Goal: Task Accomplishment & Management: Complete application form

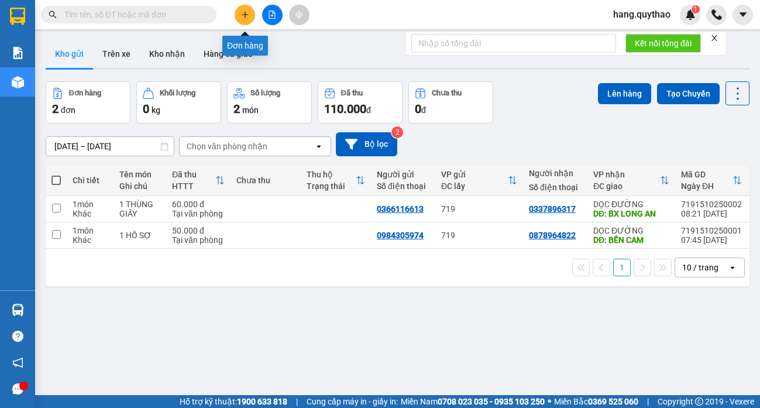
click at [239, 15] on button at bounding box center [245, 15] width 20 height 20
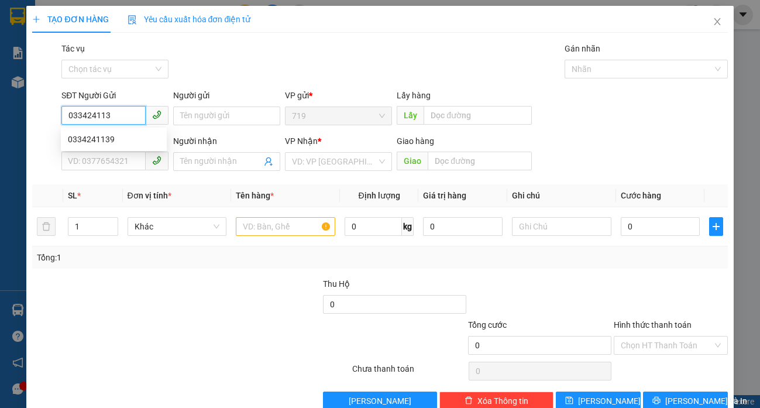
type input "0334241139"
click at [93, 134] on div "0334241139" at bounding box center [114, 139] width 92 height 13
type input "0345617617"
type input "0334241139"
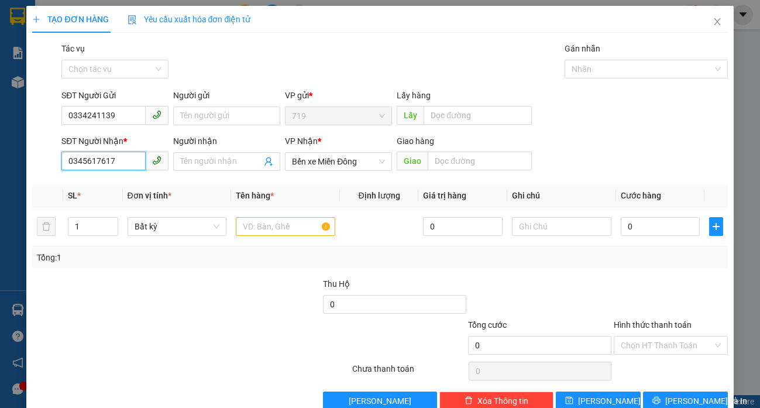
click at [123, 160] on input "0345617617" at bounding box center [103, 161] width 84 height 19
type input "0"
click at [98, 179] on div "0777221154" at bounding box center [114, 185] width 92 height 13
type input "0777221154"
click at [266, 228] on input "text" at bounding box center [285, 226] width 99 height 19
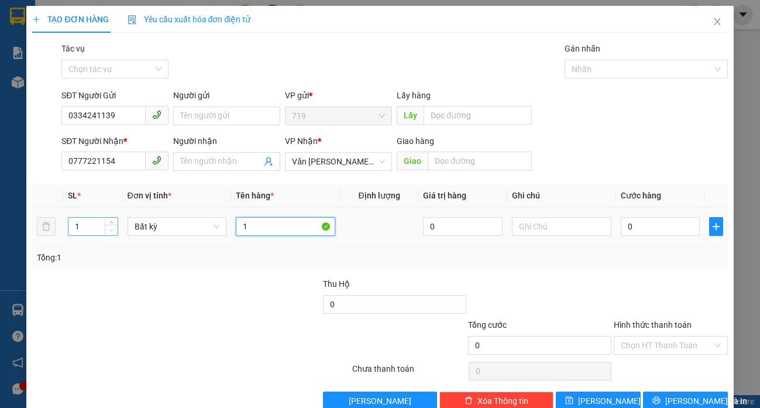
click at [110, 229] on icon "down" at bounding box center [112, 230] width 4 height 2
type input "1"
click at [80, 228] on input "1" at bounding box center [92, 227] width 49 height 18
type input "2"
drag, startPoint x: 251, startPoint y: 233, endPoint x: 235, endPoint y: 221, distance: 19.7
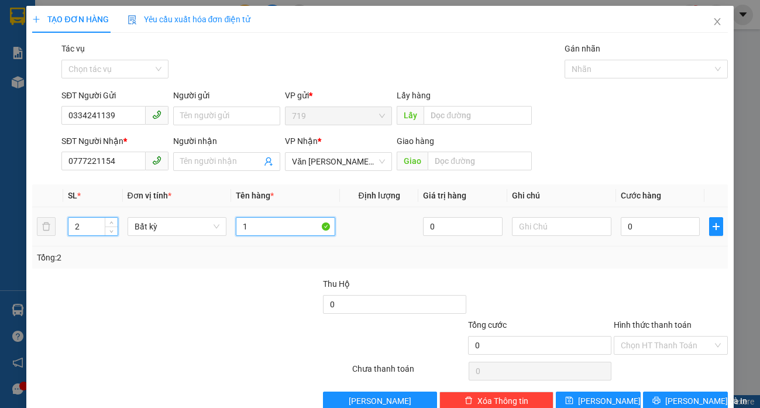
click at [251, 232] on input "1" at bounding box center [285, 226] width 99 height 19
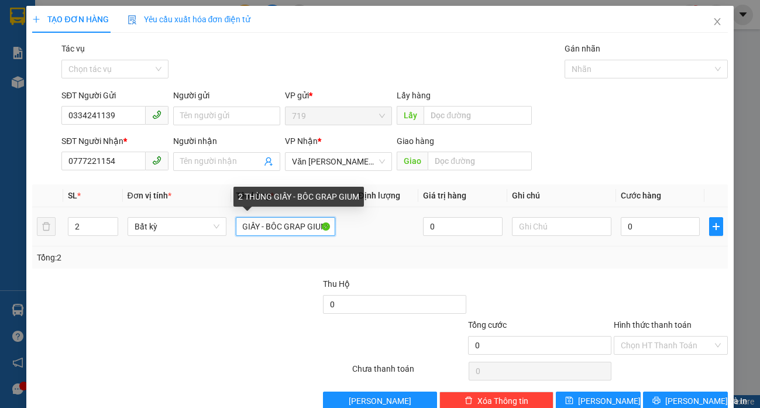
scroll to position [0, 42]
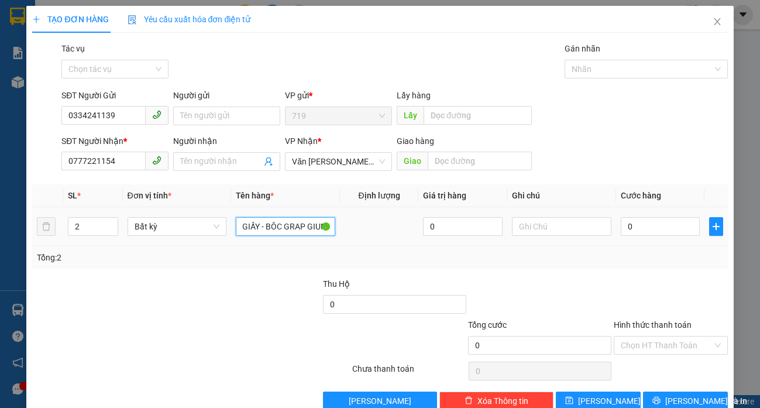
type input "2 THÙNG GIẤY - BÔC GRAP GIUM"
click at [655, 237] on div "0" at bounding box center [661, 226] width 80 height 23
click at [656, 221] on input "0" at bounding box center [661, 226] width 80 height 19
type input "1"
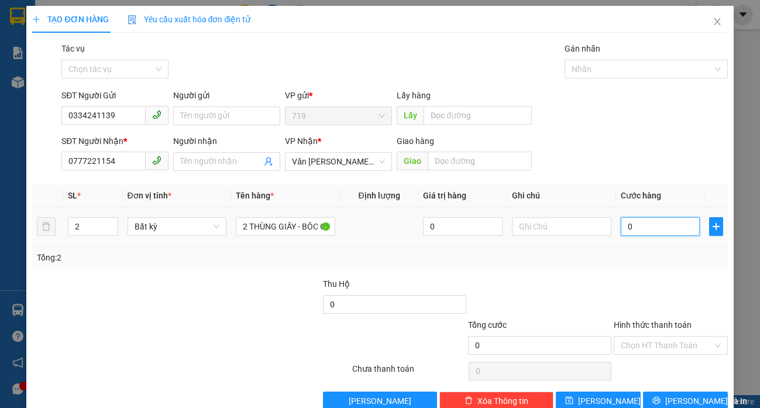
type input "1"
type input "11"
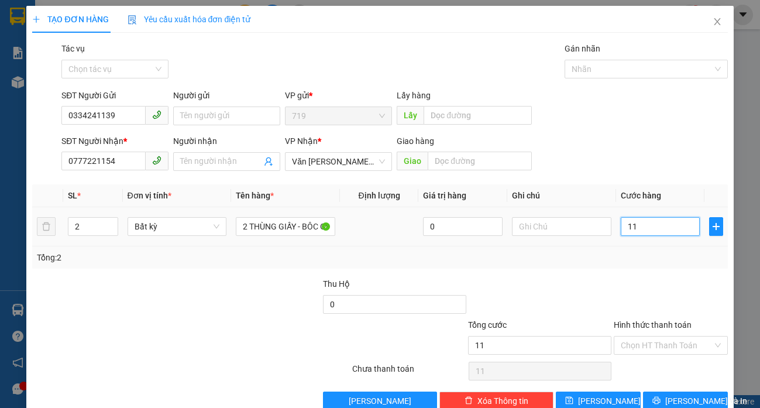
type input "110"
type input "1.100"
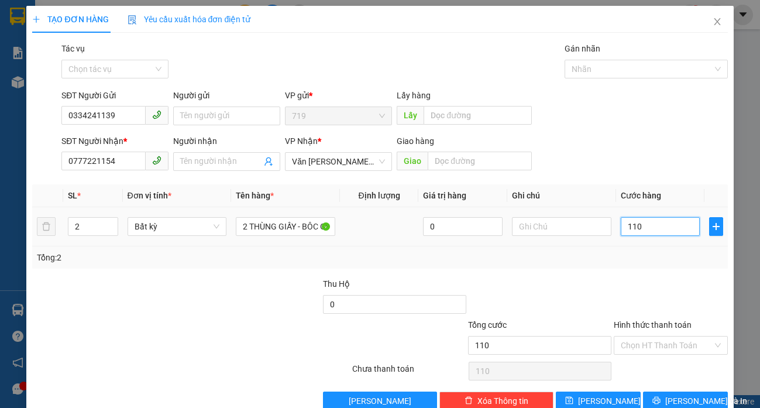
type input "1.100"
type input "11.000"
type input "110.000"
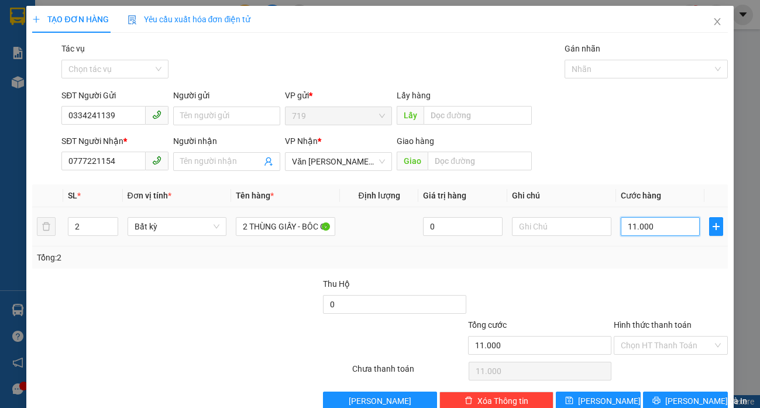
type input "110.000"
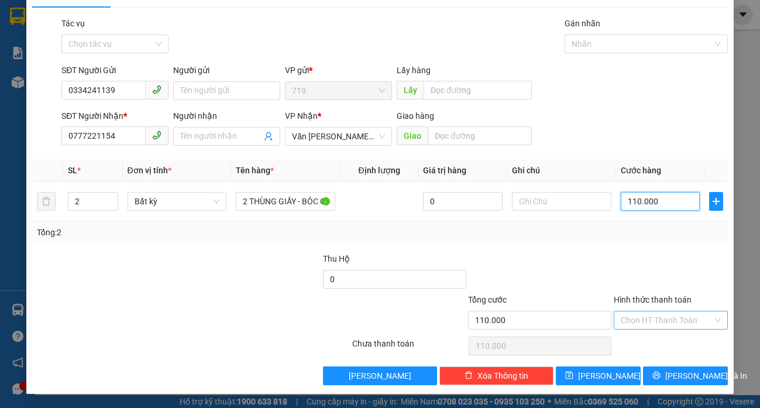
type input "110.000"
click at [629, 321] on input "Hình thức thanh toán" at bounding box center [667, 320] width 92 height 18
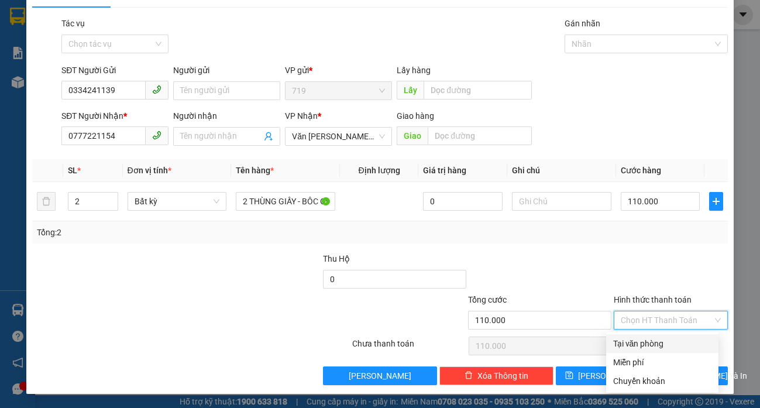
click at [667, 347] on div "Tại văn phòng" at bounding box center [662, 343] width 98 height 13
type input "0"
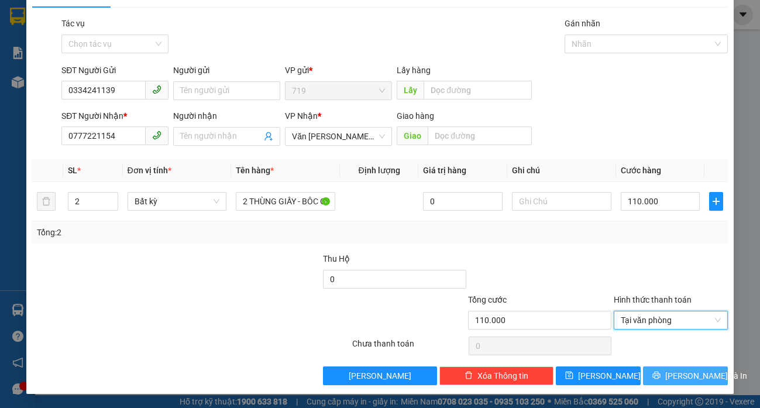
click at [668, 372] on span "[PERSON_NAME] và In" at bounding box center [706, 375] width 82 height 13
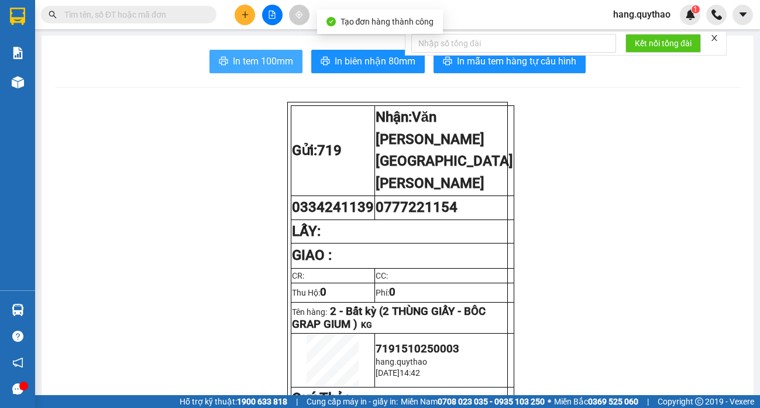
click at [280, 60] on span "In tem 100mm" at bounding box center [263, 61] width 60 height 15
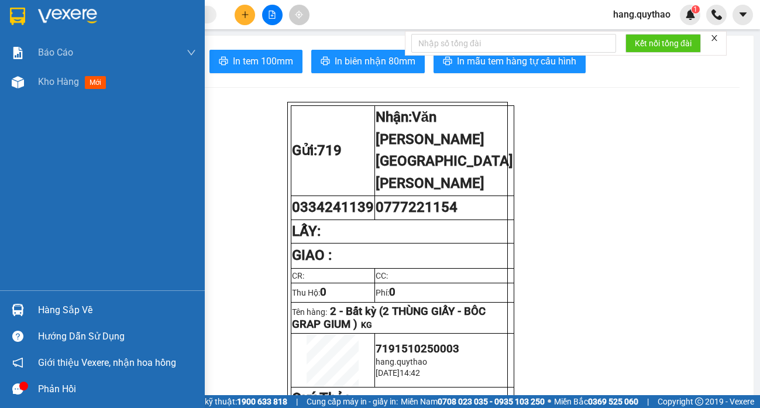
drag, startPoint x: 59, startPoint y: 84, endPoint x: 181, endPoint y: 380, distance: 320.4
click at [59, 84] on span "Kho hàng" at bounding box center [58, 81] width 41 height 11
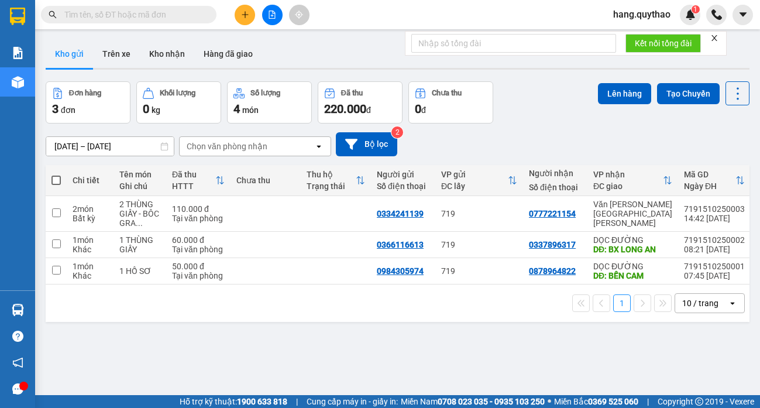
click at [246, 18] on icon "plus" at bounding box center [245, 15] width 8 height 8
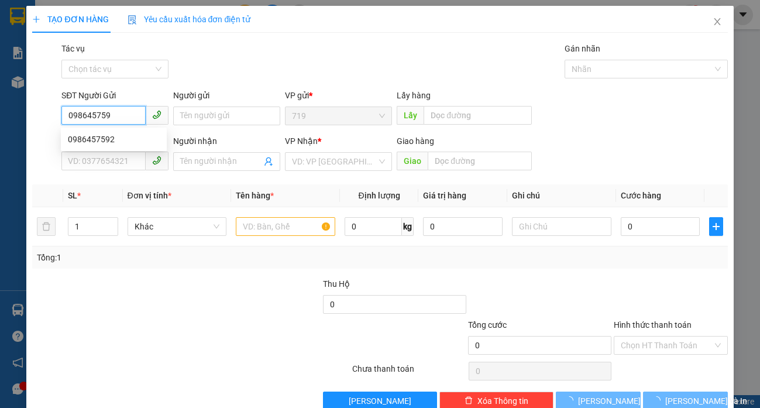
type input "0986457592"
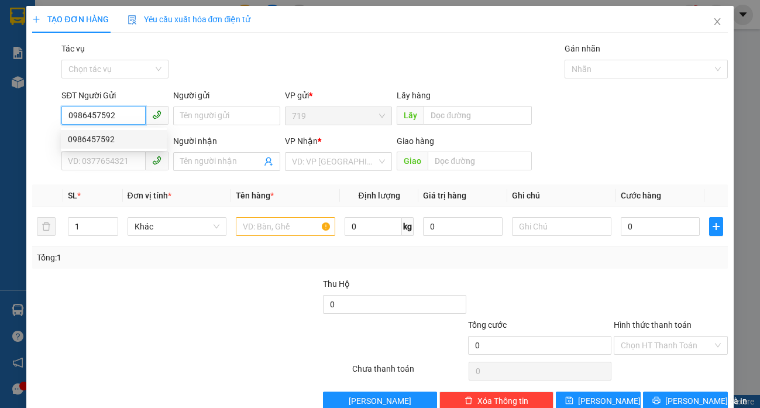
click at [81, 137] on div "0986457592" at bounding box center [114, 139] width 92 height 13
type input "0366750757"
type input "[PERSON_NAME]"
type input "0986457592"
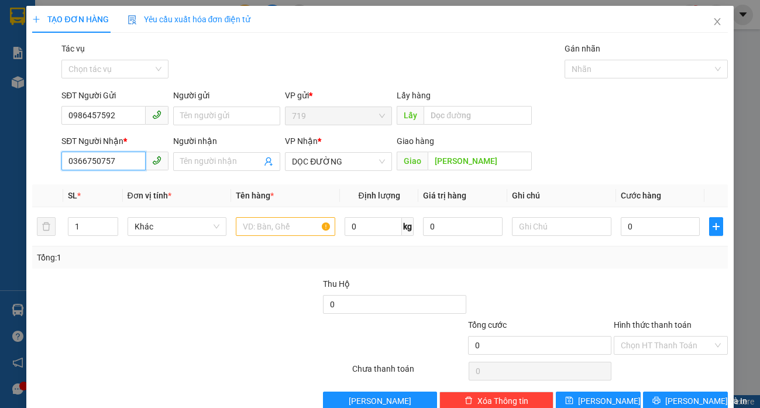
click at [123, 167] on input "0366750757" at bounding box center [103, 161] width 84 height 19
click at [91, 268] on div "Tổng: 1" at bounding box center [379, 257] width 695 height 22
click at [263, 232] on input "text" at bounding box center [285, 226] width 99 height 19
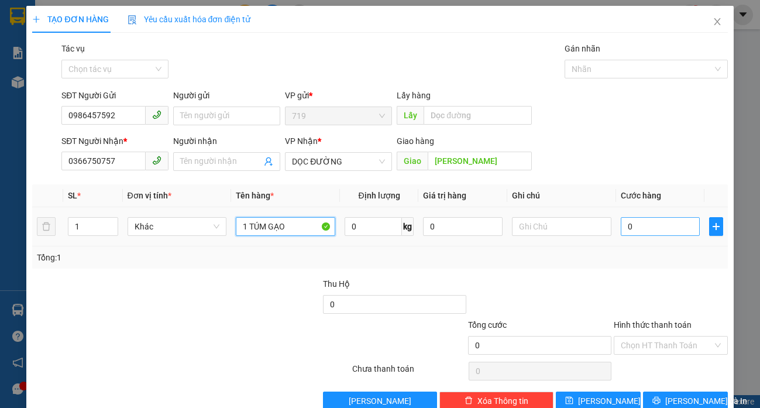
type input "1 TÚM GẠO"
click at [629, 220] on input "0" at bounding box center [661, 226] width 80 height 19
type input "4"
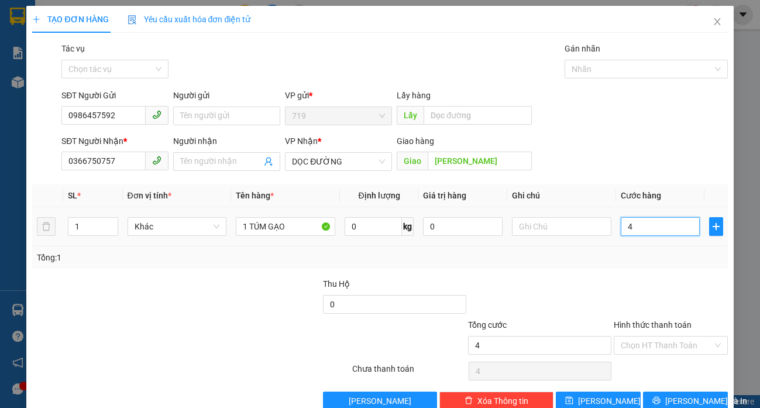
type input "40"
type input "400"
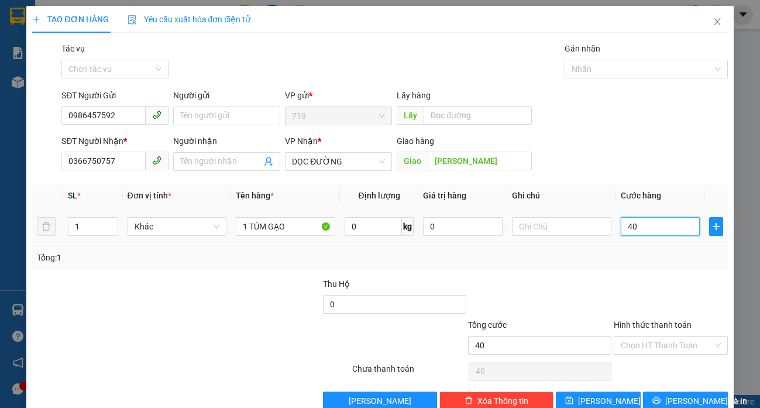
type input "400"
type input "4.000"
type input "40.000"
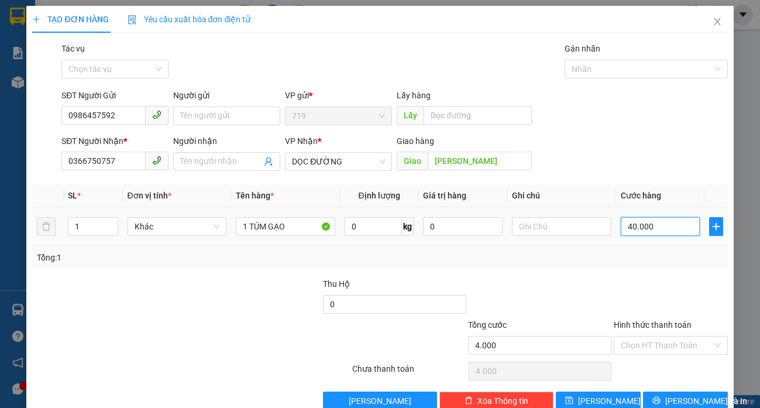
type input "40.000"
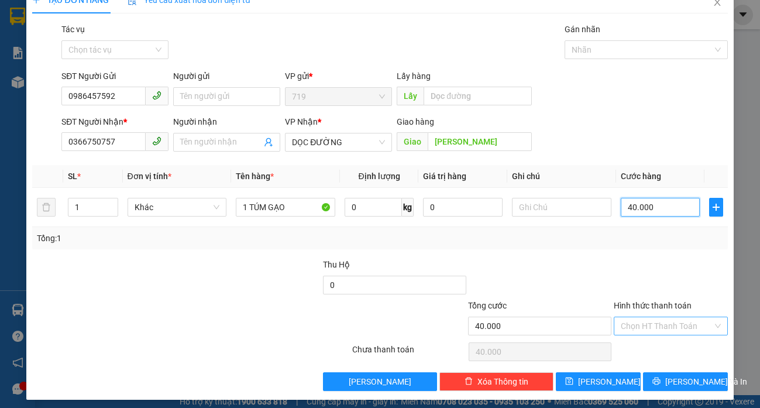
scroll to position [25, 0]
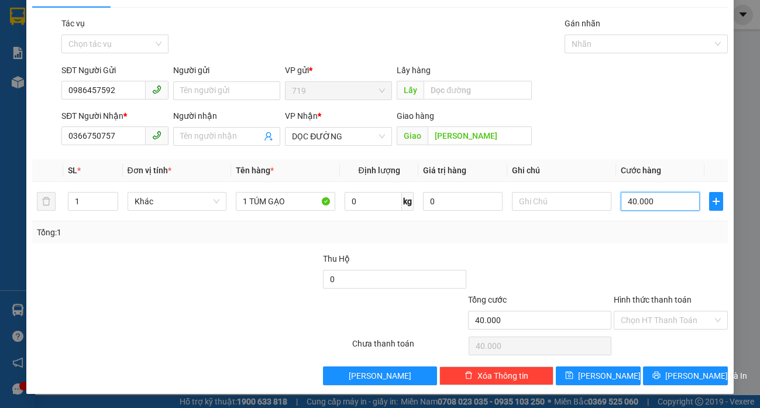
type input "40.000"
click at [637, 308] on div "Hình thức thanh toán" at bounding box center [671, 302] width 114 height 18
click at [644, 325] on input "Hình thức thanh toán" at bounding box center [667, 320] width 92 height 18
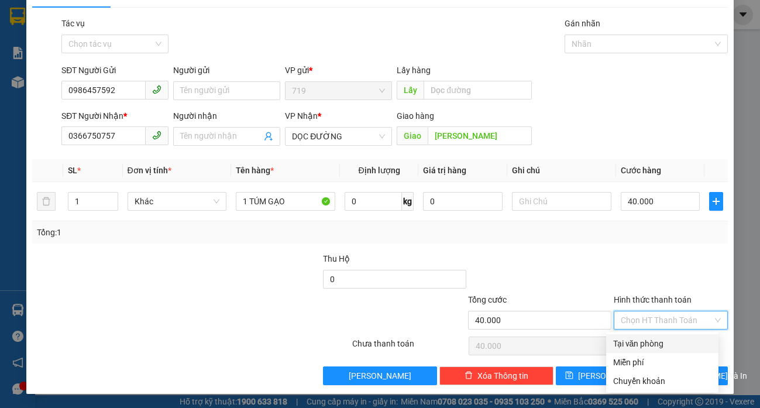
click at [645, 341] on div "Tại văn phòng" at bounding box center [662, 343] width 98 height 13
type input "0"
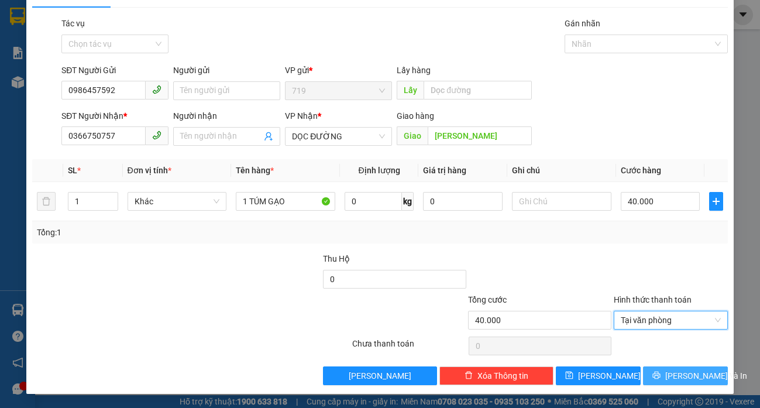
click at [682, 373] on span "[PERSON_NAME] và In" at bounding box center [706, 375] width 82 height 13
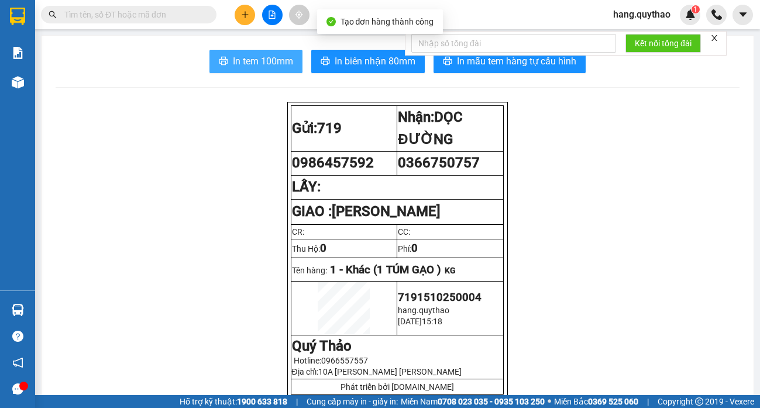
click at [256, 63] on span "In tem 100mm" at bounding box center [263, 61] width 60 height 15
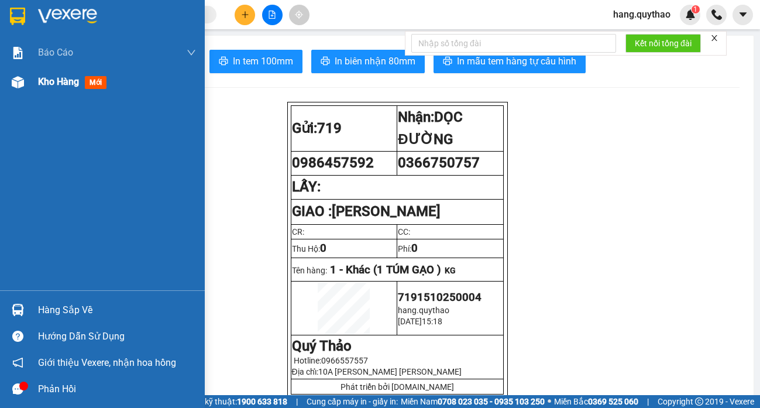
click at [61, 83] on span "Kho hàng" at bounding box center [58, 81] width 41 height 11
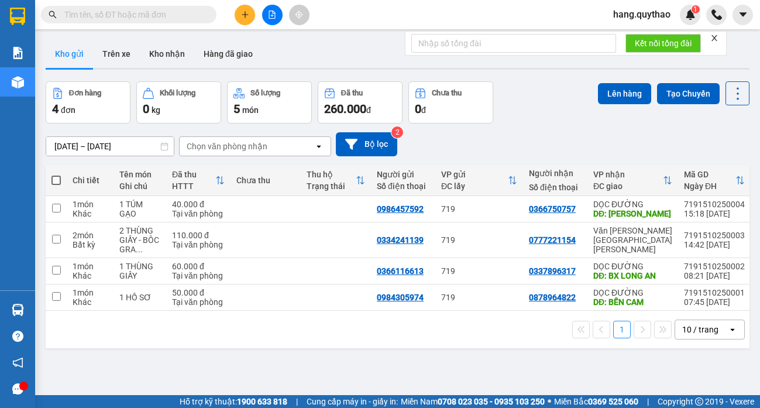
click at [718, 37] on icon "close" at bounding box center [715, 38] width 8 height 8
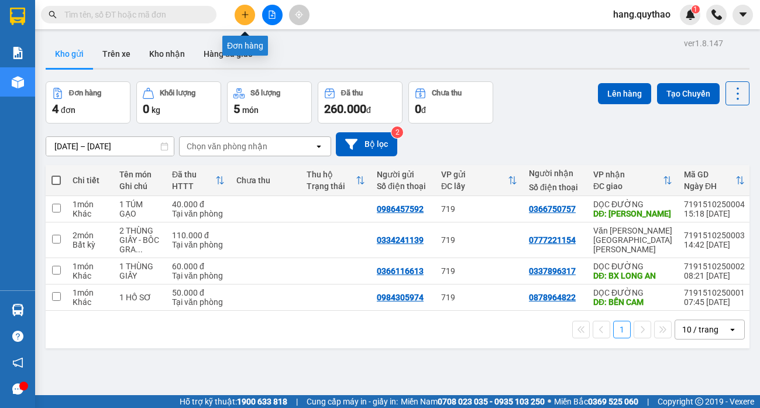
click at [245, 22] on button at bounding box center [245, 15] width 20 height 20
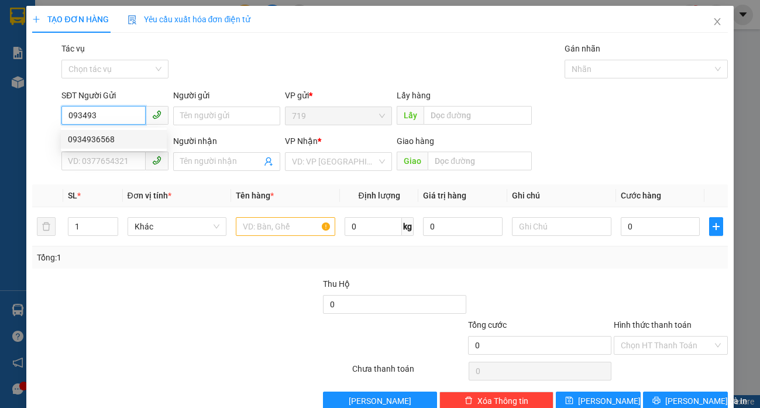
click at [108, 141] on div "0934936568" at bounding box center [114, 139] width 92 height 13
type input "0934936568"
type input "0903320888"
type input "0934936568"
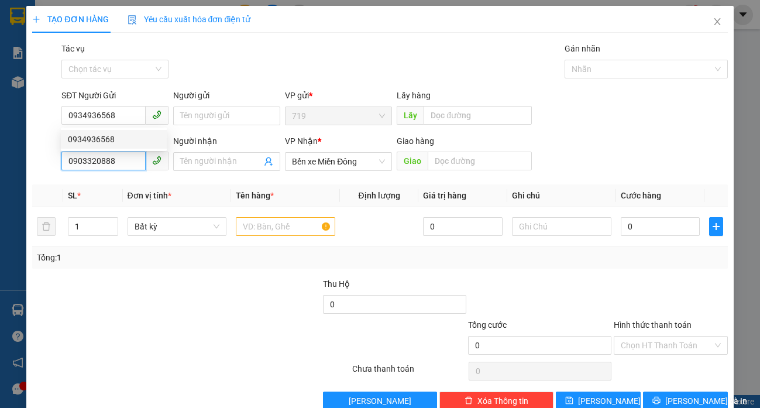
click at [121, 155] on input "0903320888" at bounding box center [103, 161] width 84 height 19
type input "0"
click at [117, 183] on div "0903751033" at bounding box center [114, 185] width 92 height 13
type input "0903751033"
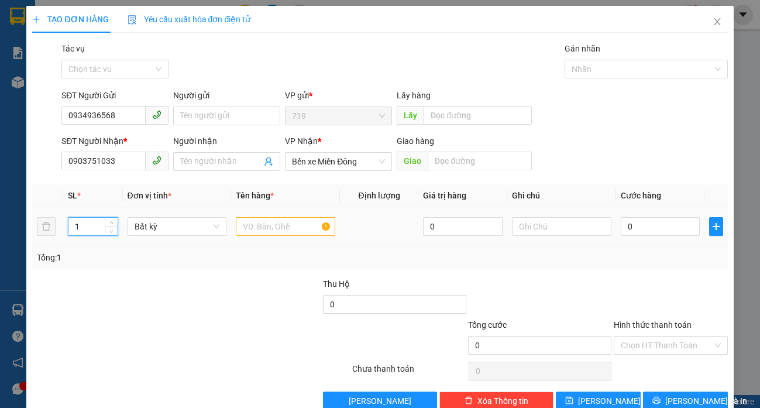
click at [100, 225] on input "1" at bounding box center [92, 227] width 49 height 18
type input "2"
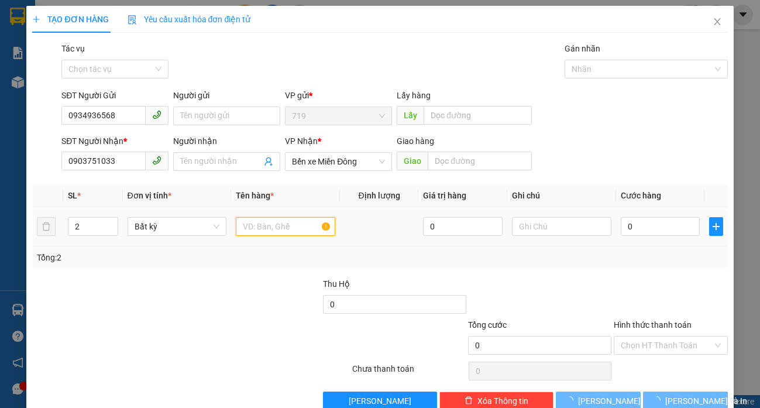
click at [260, 232] on input "text" at bounding box center [285, 226] width 99 height 19
type input "2"
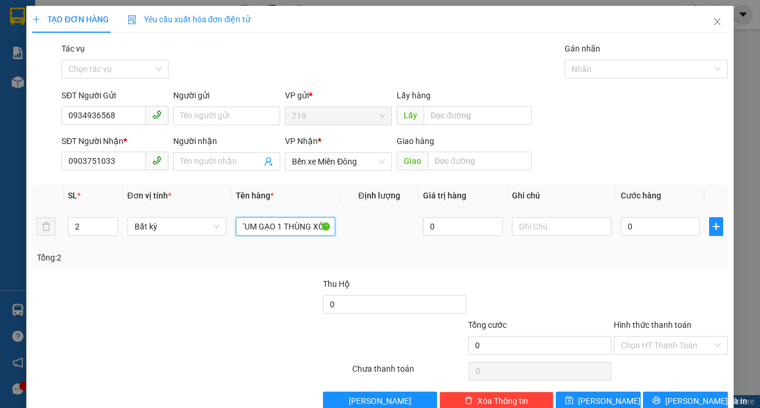
scroll to position [0, 16]
type input "1 TUM GẠO 1 THÙNG XỐP"
click at [646, 226] on input "0" at bounding box center [661, 226] width 80 height 19
type input "9"
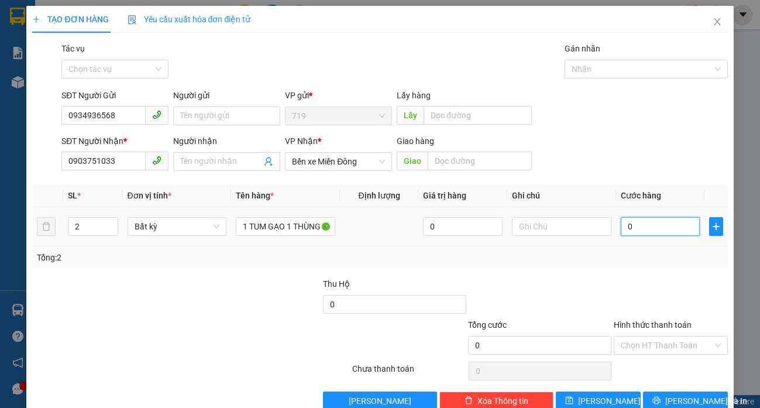
type input "9"
type input "900"
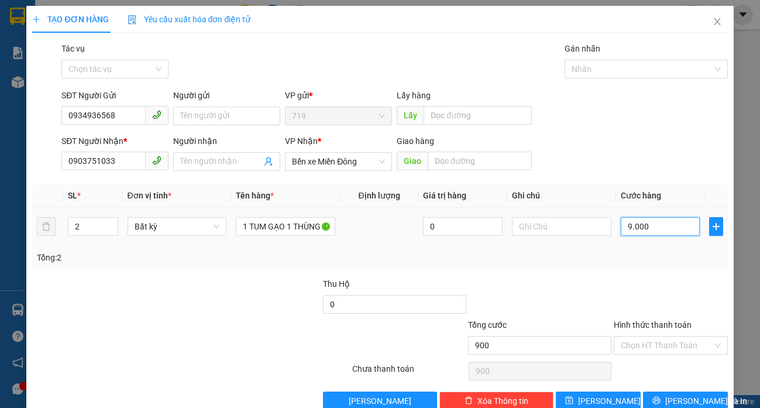
type input "90.000"
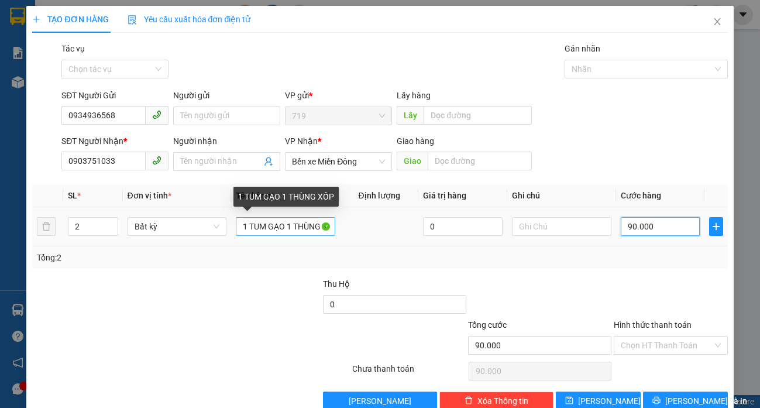
type input "90.000"
click at [324, 227] on input "1 TUM GẠO 1 THÙNG XỐP" at bounding box center [285, 226] width 99 height 19
click at [325, 229] on input "1 TUM GẠO 1 THXỐP" at bounding box center [285, 226] width 99 height 19
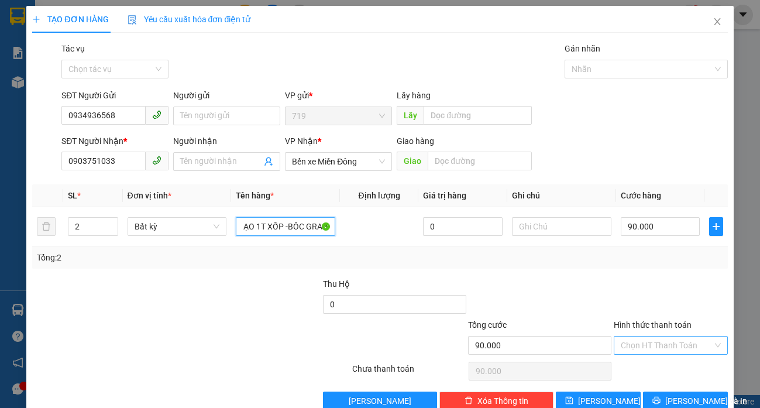
type input "1 TUM GẠO 1T XỐP -BÔC GRAP"
click at [650, 344] on input "Hình thức thanh toán" at bounding box center [667, 346] width 92 height 18
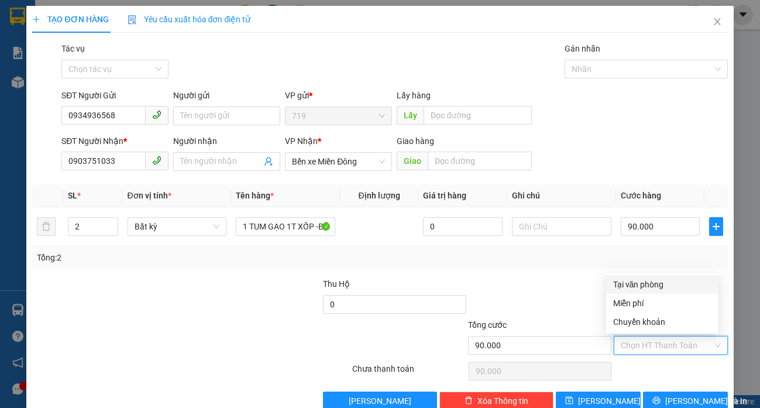
click at [637, 283] on div "Tại văn phòng" at bounding box center [662, 284] width 98 height 13
type input "0"
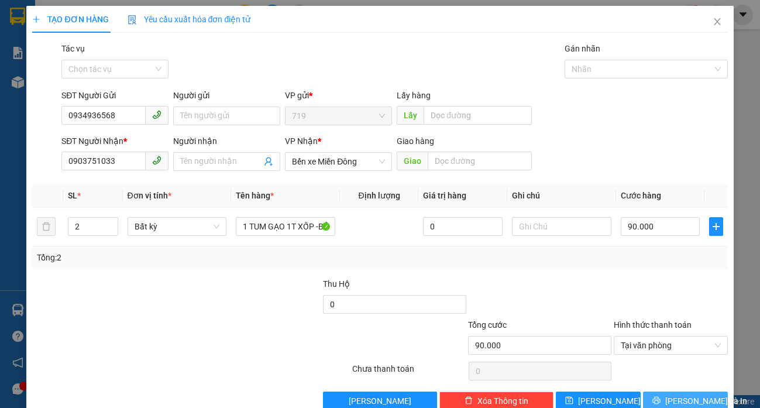
click at [681, 395] on span "[PERSON_NAME] và In" at bounding box center [706, 400] width 82 height 13
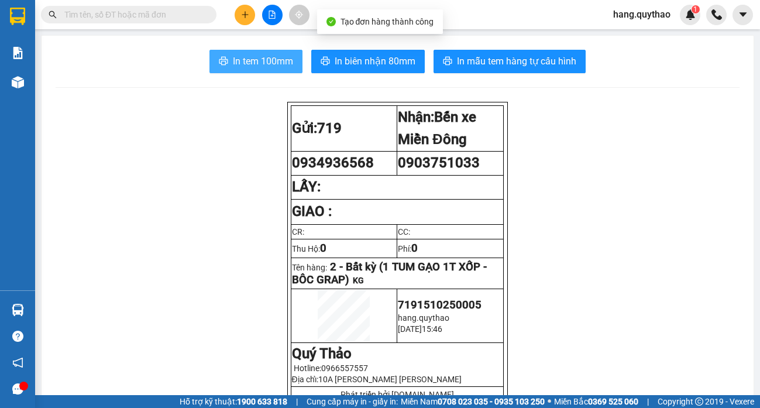
click at [250, 63] on span "In tem 100mm" at bounding box center [263, 61] width 60 height 15
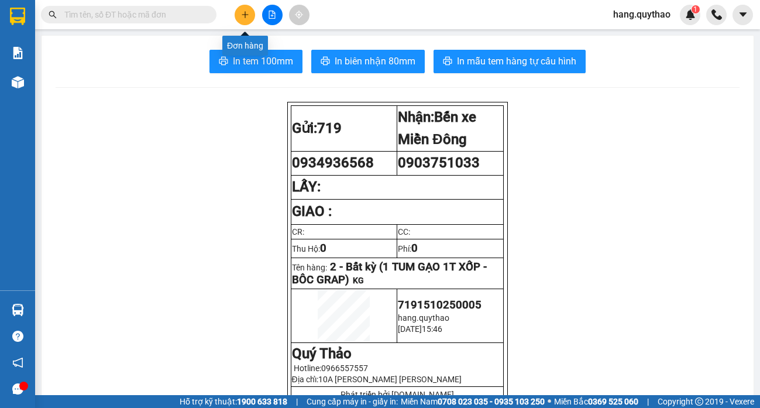
click at [236, 12] on button at bounding box center [245, 15] width 20 height 20
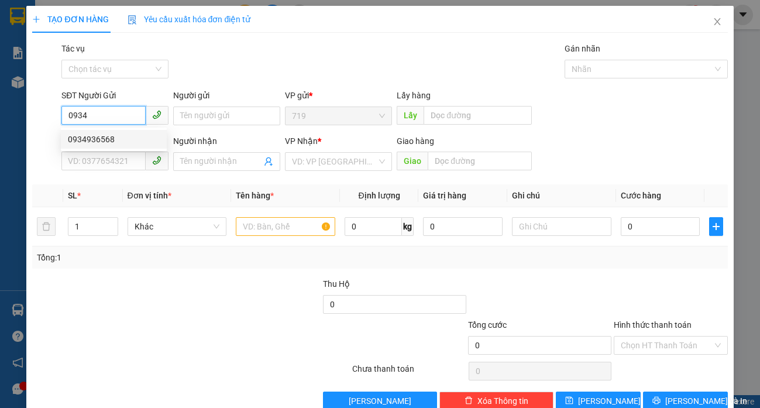
click at [96, 133] on div "0934936568" at bounding box center [114, 139] width 92 height 13
type input "0934936568"
type input "0903751033"
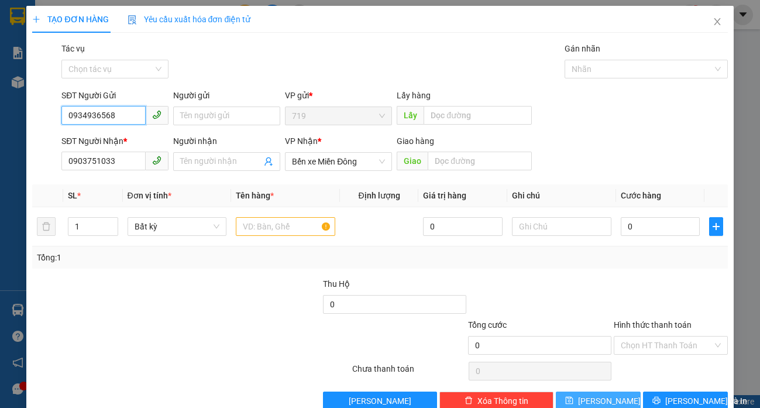
type input "0934936568"
click at [117, 163] on input "0903751033" at bounding box center [103, 161] width 84 height 19
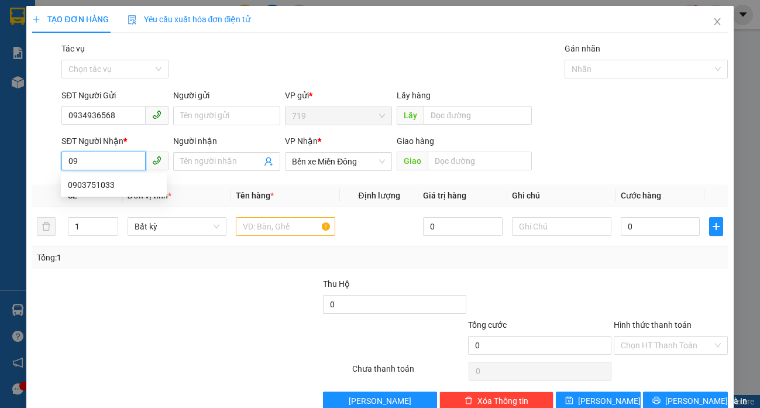
type input "0"
click at [109, 183] on div "0985601108" at bounding box center [114, 185] width 92 height 13
type input "0985601108"
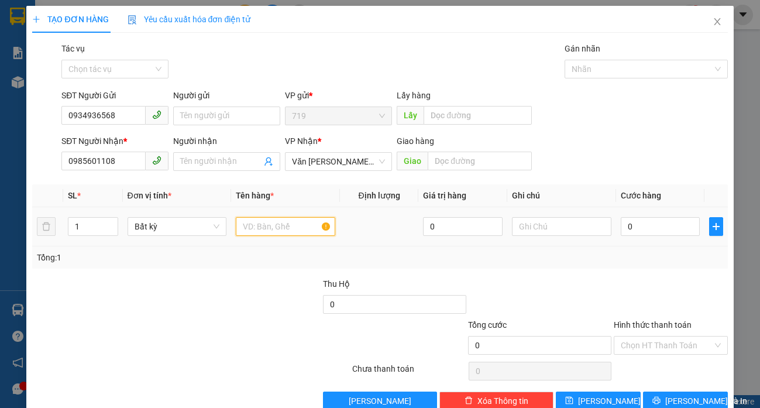
click at [289, 231] on input "text" at bounding box center [285, 226] width 99 height 19
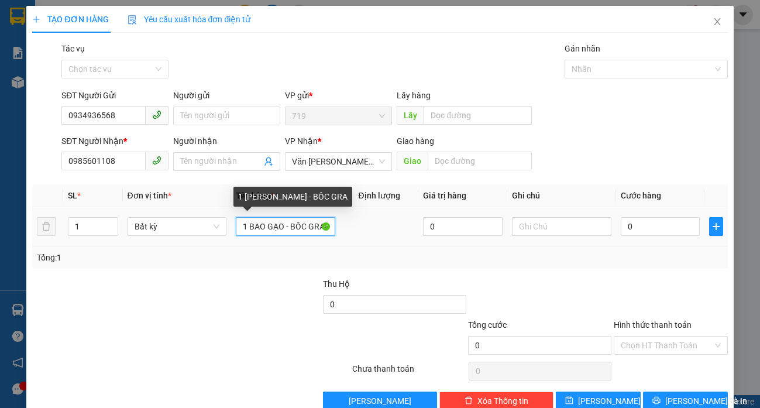
scroll to position [0, 5]
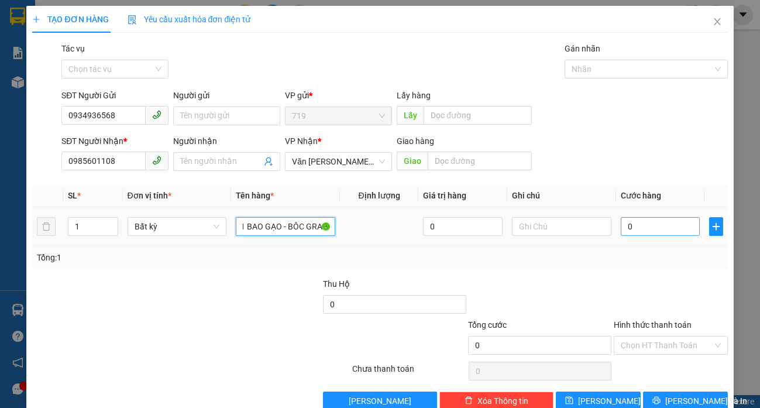
type input "1 BAO GẠO - BÔC GRAP"
click at [629, 228] on input "0" at bounding box center [661, 226] width 80 height 19
type input "4"
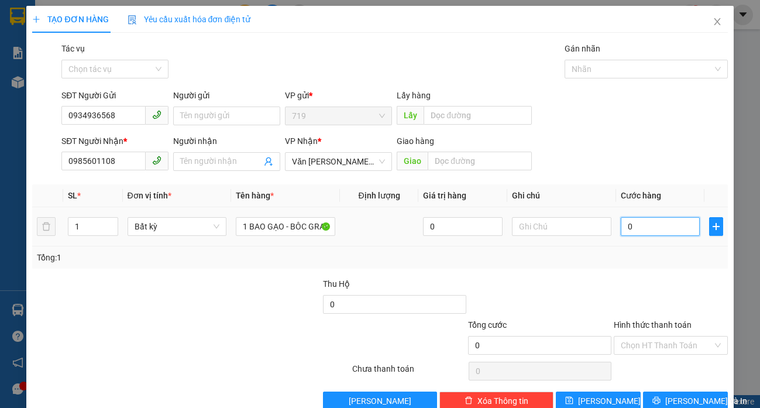
type input "4"
type input "40"
type input "400"
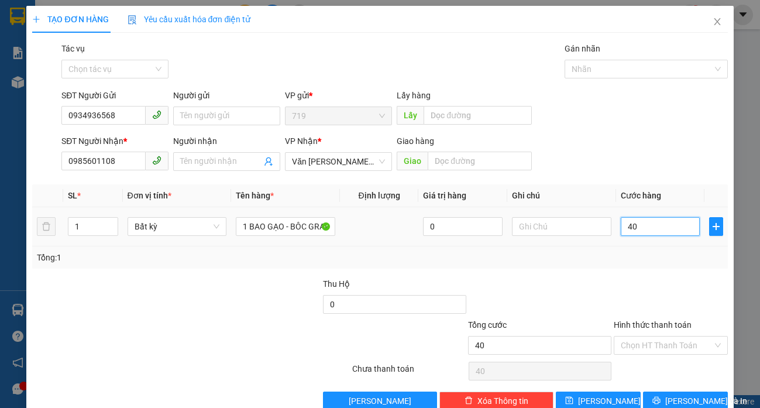
type input "400"
type input "4.000"
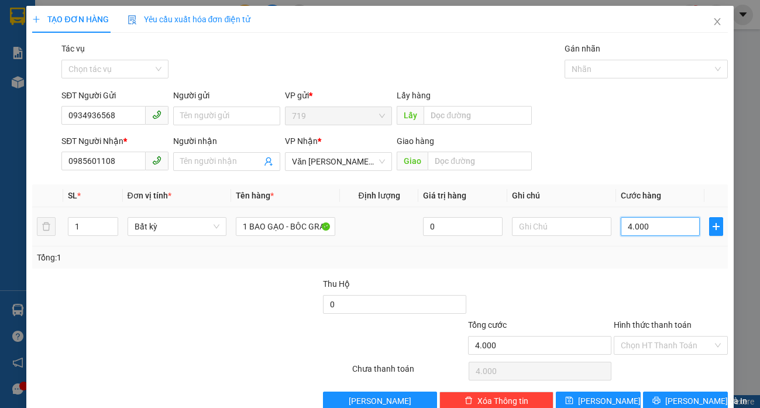
type input "40.000"
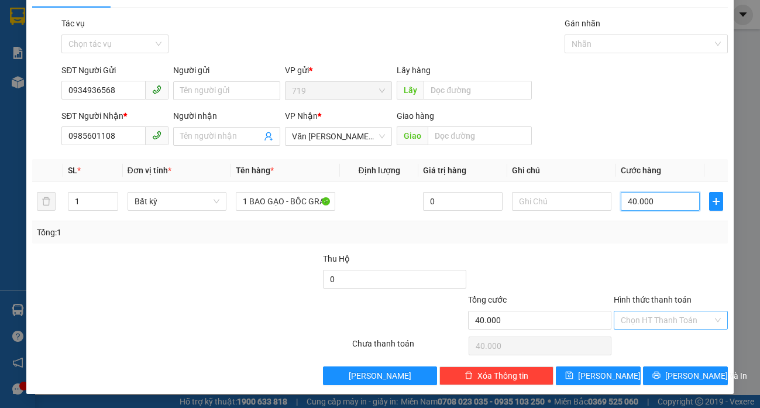
type input "40.000"
click at [635, 313] on input "Hình thức thanh toán" at bounding box center [667, 320] width 92 height 18
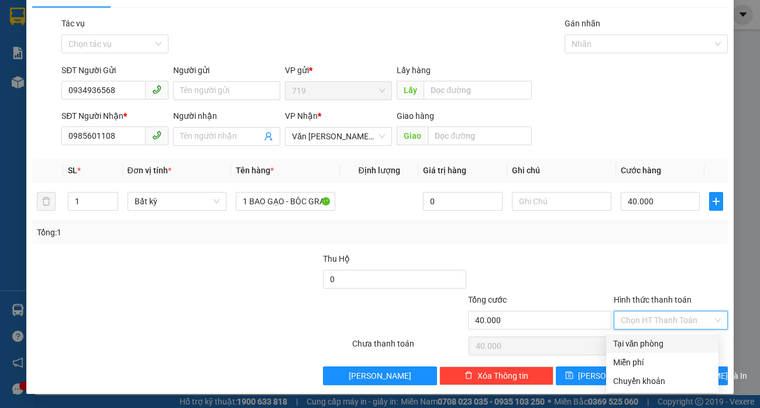
click at [659, 345] on div "Tại văn phòng" at bounding box center [662, 343] width 98 height 13
type input "0"
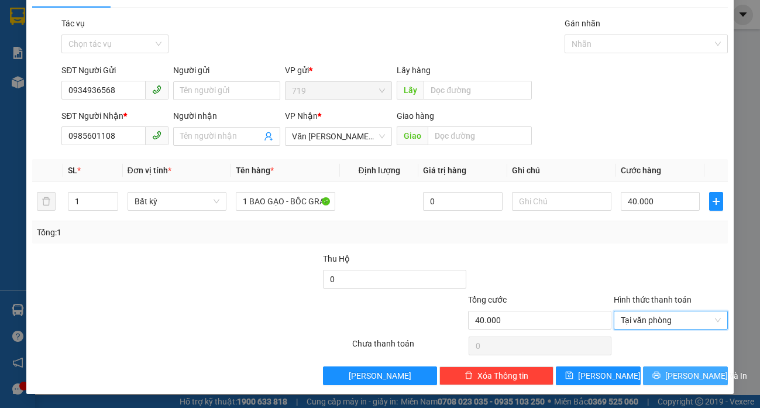
click at [687, 370] on span "[PERSON_NAME] và In" at bounding box center [706, 375] width 82 height 13
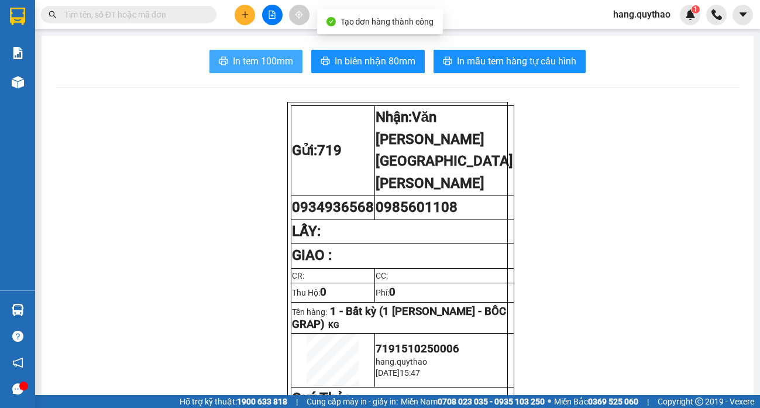
click at [265, 54] on span "In tem 100mm" at bounding box center [263, 61] width 60 height 15
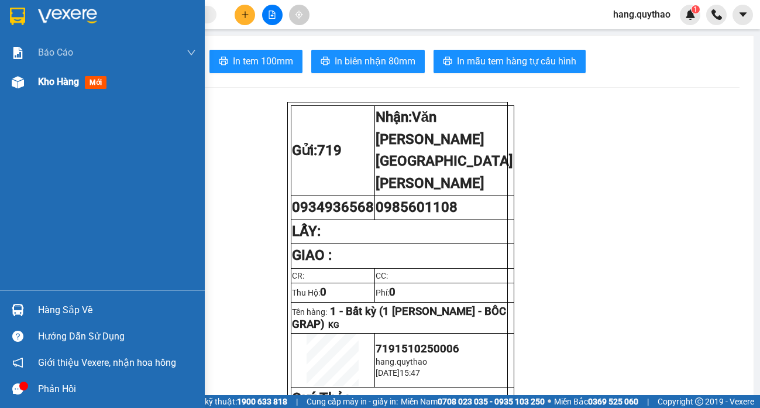
click at [43, 74] on div "Kho hàng mới" at bounding box center [117, 81] width 158 height 29
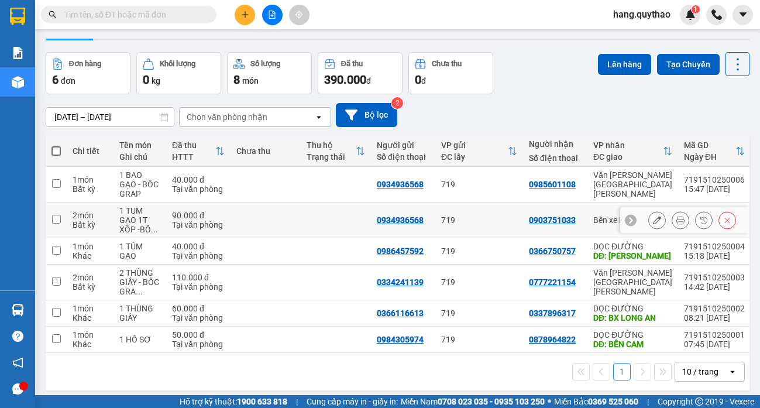
scroll to position [54, 0]
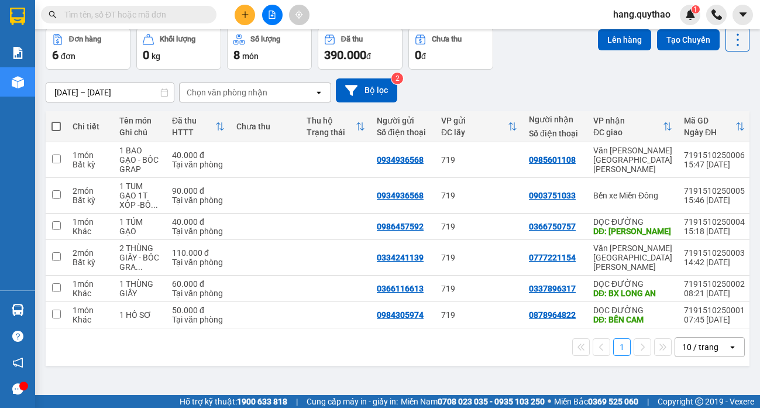
click at [241, 16] on icon "plus" at bounding box center [245, 15] width 8 height 8
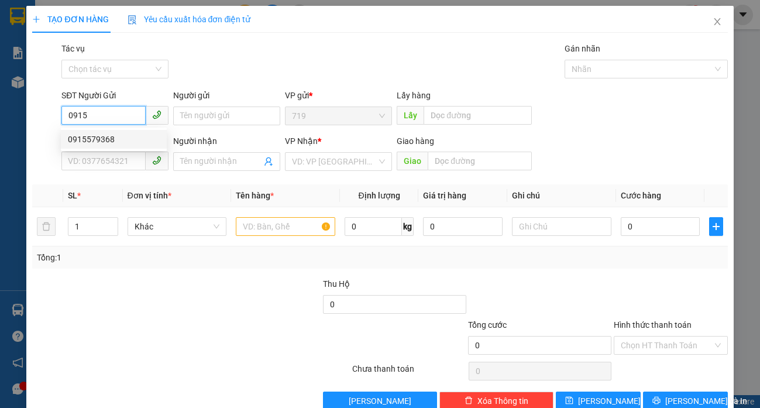
click at [109, 139] on div "0915579368" at bounding box center [114, 139] width 92 height 13
type input "0915579368"
type input "0908662964"
type input "0915579368"
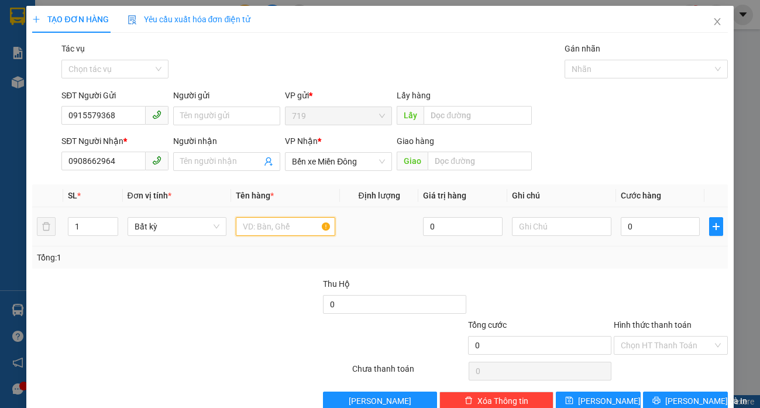
click at [271, 230] on input "text" at bounding box center [285, 226] width 99 height 19
type input "1 BAO XANH"
click at [644, 230] on input "0" at bounding box center [661, 226] width 80 height 19
type input "1"
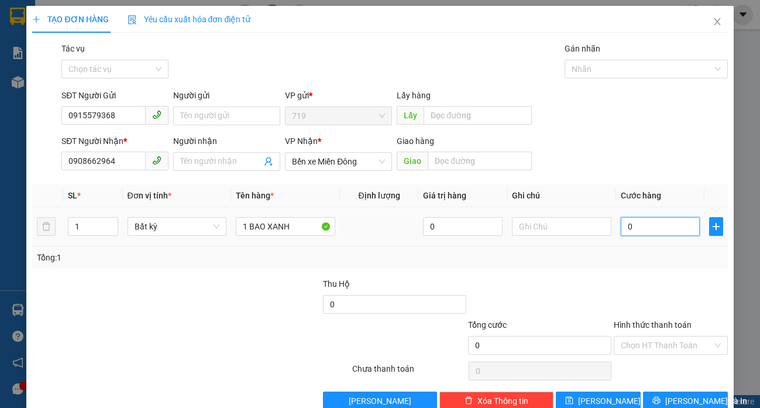
type input "1"
type input "10"
type input "100"
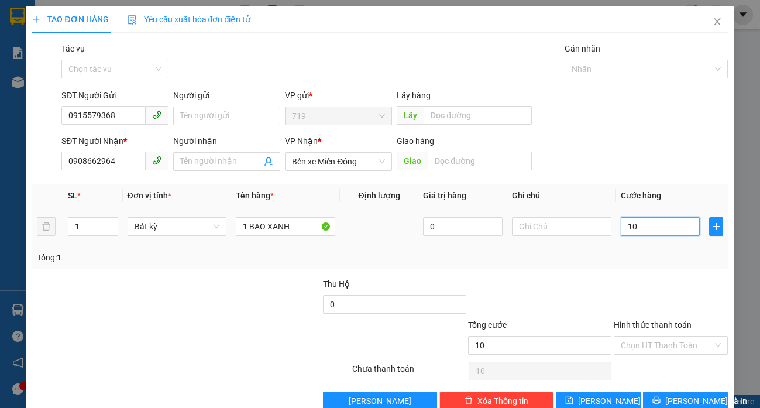
type input "100"
type input "1.000"
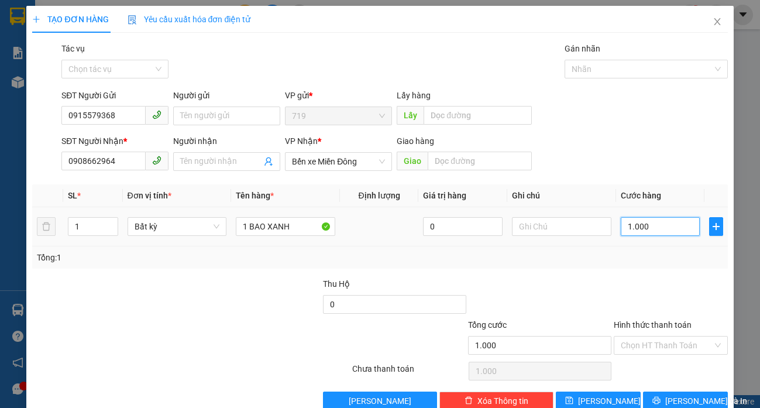
type input "10.000"
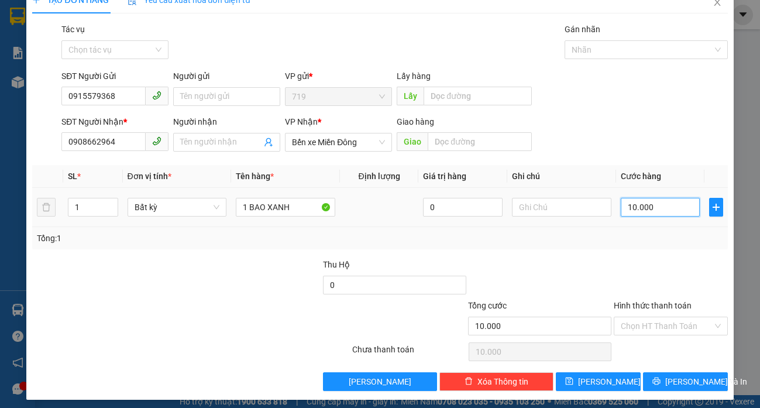
scroll to position [25, 0]
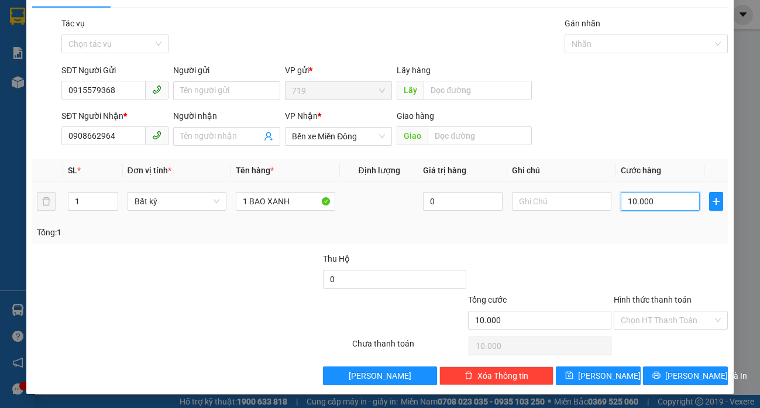
type input "100.000"
click at [647, 325] on input "Hình thức thanh toán" at bounding box center [667, 320] width 92 height 18
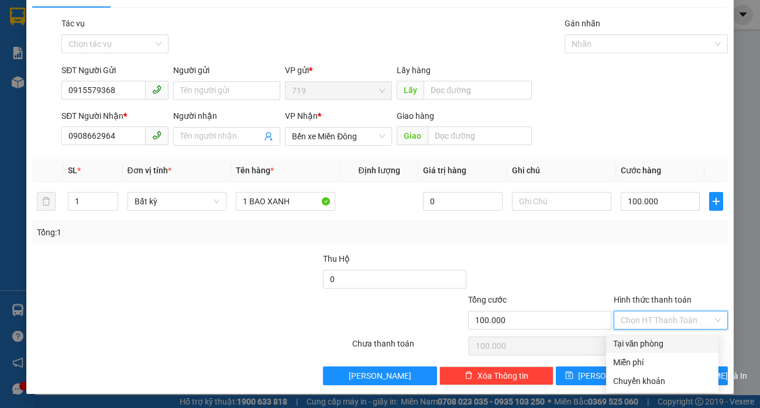
click at [647, 342] on div "Tại văn phòng" at bounding box center [662, 343] width 98 height 13
type input "0"
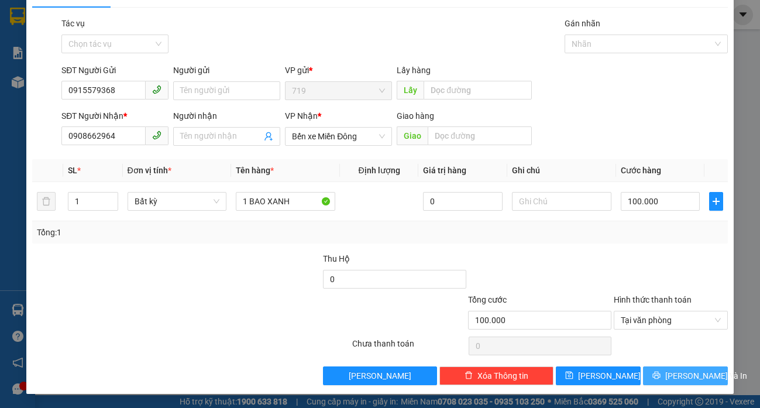
click at [684, 372] on span "[PERSON_NAME] và In" at bounding box center [706, 375] width 82 height 13
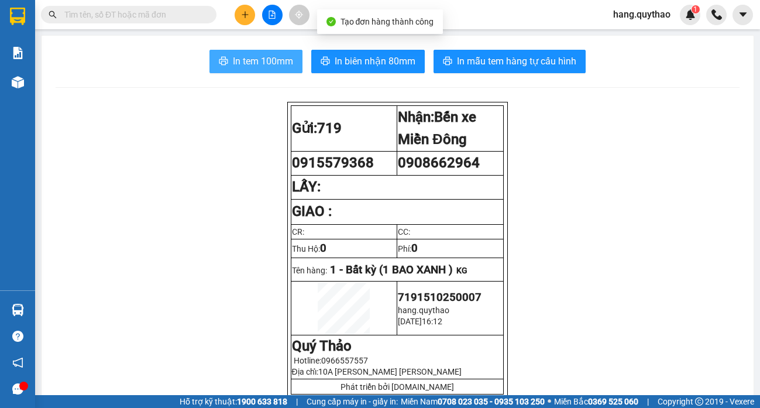
click at [266, 56] on span "In tem 100mm" at bounding box center [263, 61] width 60 height 15
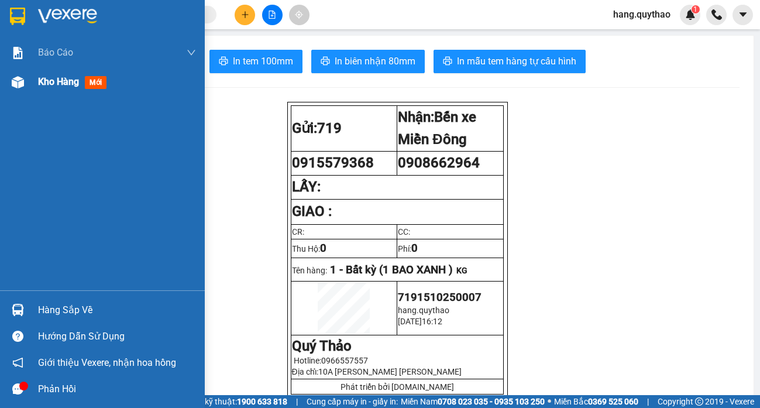
click at [61, 79] on span "Kho hàng" at bounding box center [58, 81] width 41 height 11
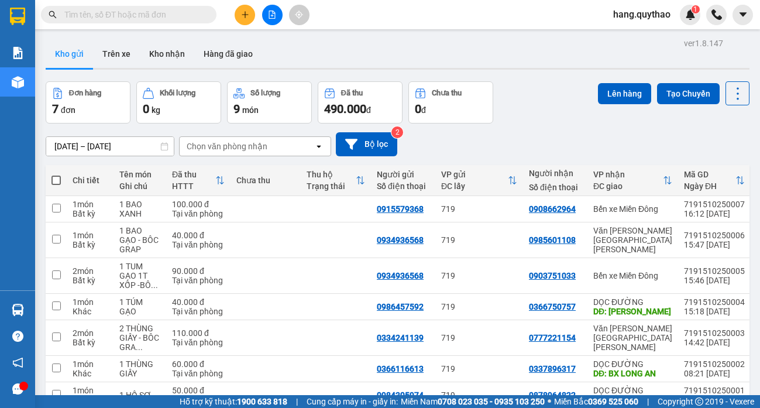
click at [242, 17] on icon "plus" at bounding box center [245, 15] width 8 height 8
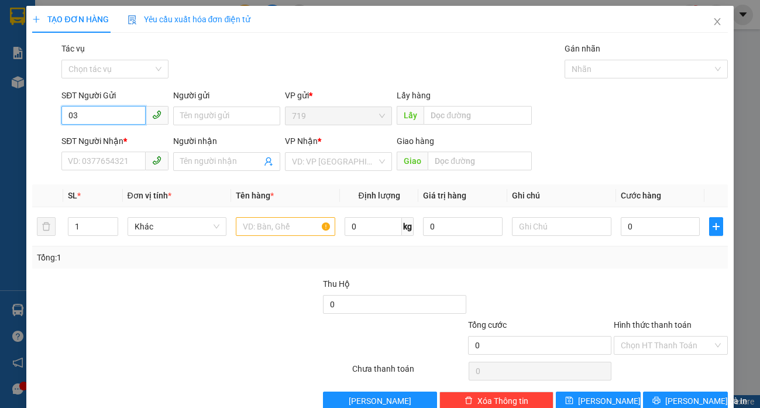
type input "0"
click at [93, 135] on div "0967610062" at bounding box center [114, 139] width 92 height 13
type input "0967610062"
type input "0337393548"
type input "0967610062"
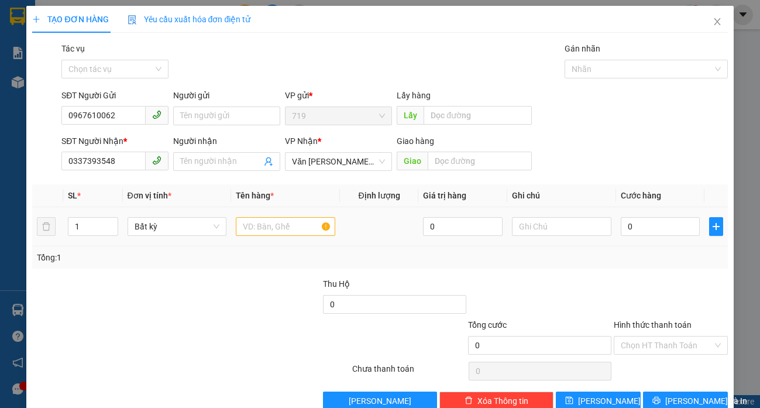
click at [277, 239] on td at bounding box center [285, 226] width 108 height 39
click at [274, 224] on input "text" at bounding box center [285, 226] width 99 height 19
type input "1 THÙNG XỐP"
click at [658, 234] on input "0" at bounding box center [661, 226] width 80 height 19
type input "6"
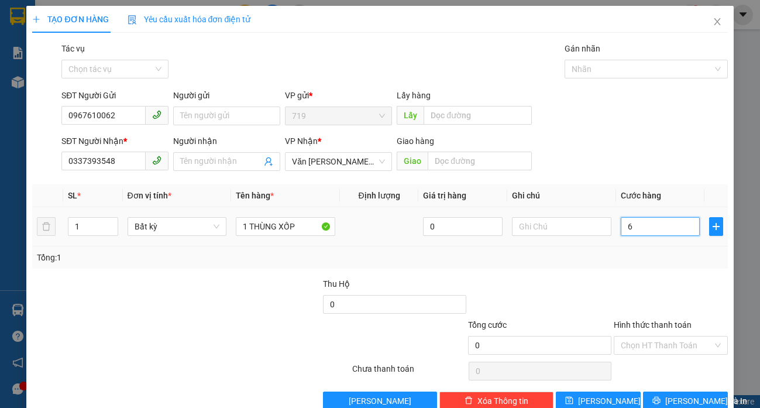
type input "6"
type input "60"
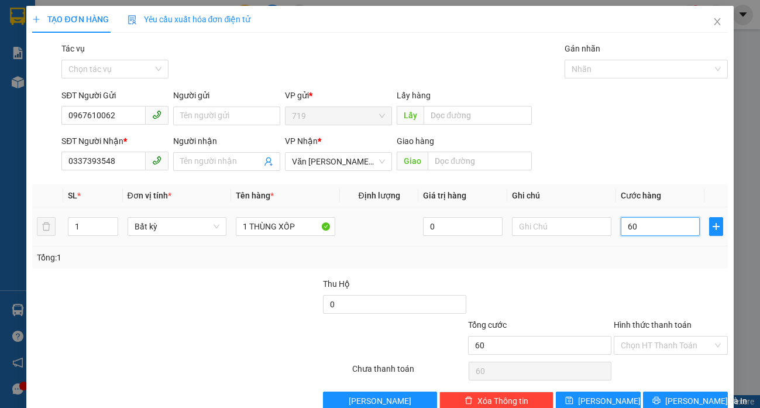
type input "600"
type input "6.000"
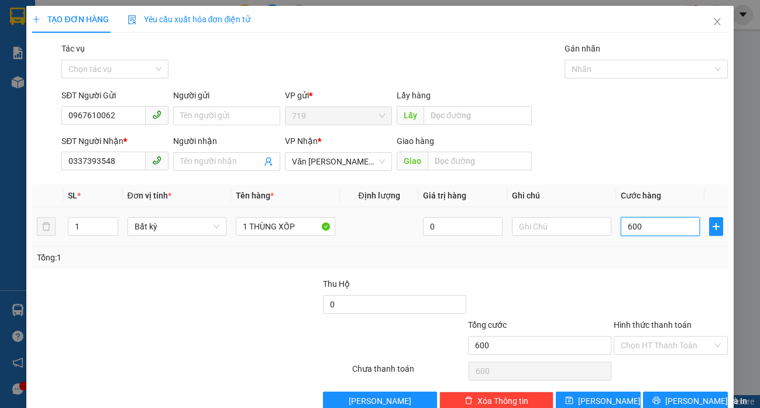
type input "6.000"
type input "60.000"
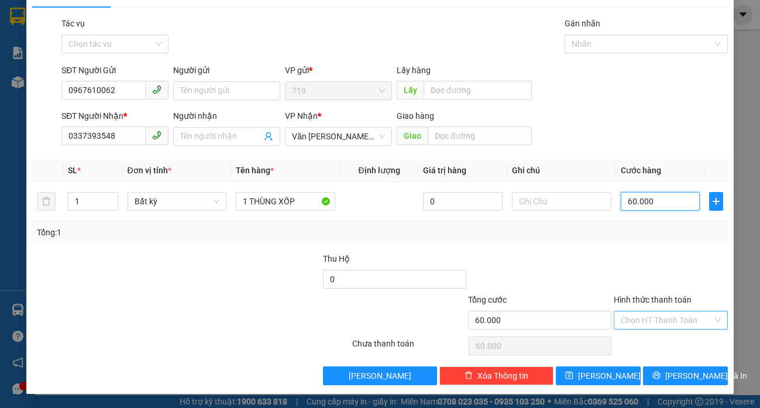
type input "60.000"
drag, startPoint x: 649, startPoint y: 318, endPoint x: 650, endPoint y: 297, distance: 21.1
click at [650, 298] on div "Hình thức thanh toán Chọn HT Thanh Toán" at bounding box center [671, 313] width 114 height 41
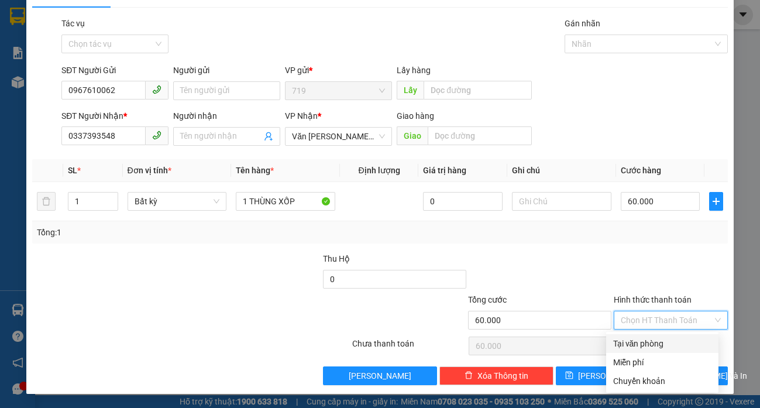
click at [657, 337] on div "Tại văn phòng" at bounding box center [662, 343] width 98 height 13
type input "0"
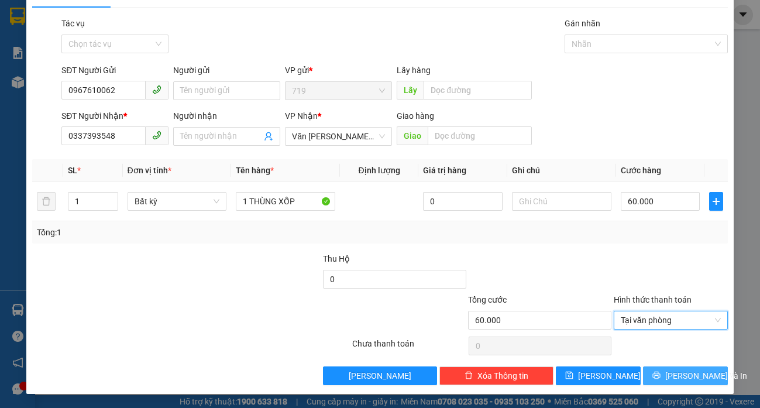
click at [678, 373] on span "[PERSON_NAME] và In" at bounding box center [706, 375] width 82 height 13
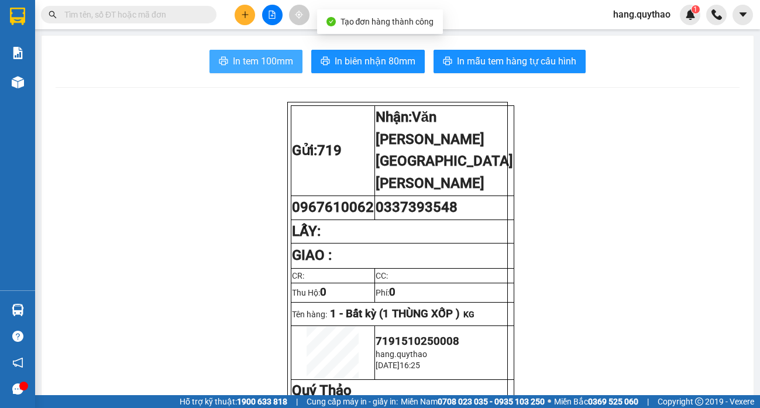
click at [283, 68] on span "In tem 100mm" at bounding box center [263, 61] width 60 height 15
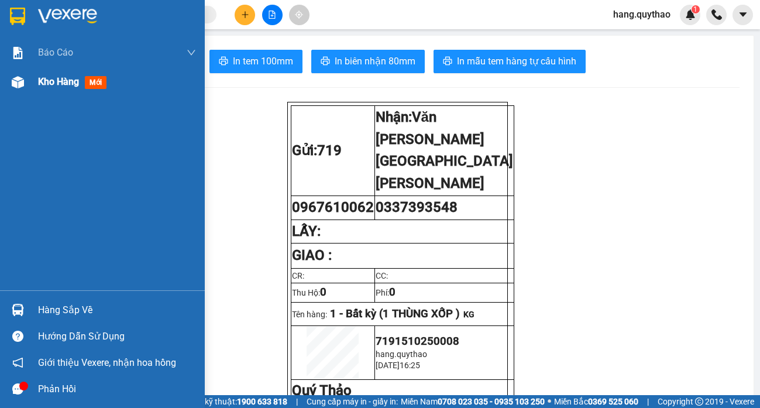
click at [69, 90] on div "Kho hàng mới" at bounding box center [117, 81] width 158 height 29
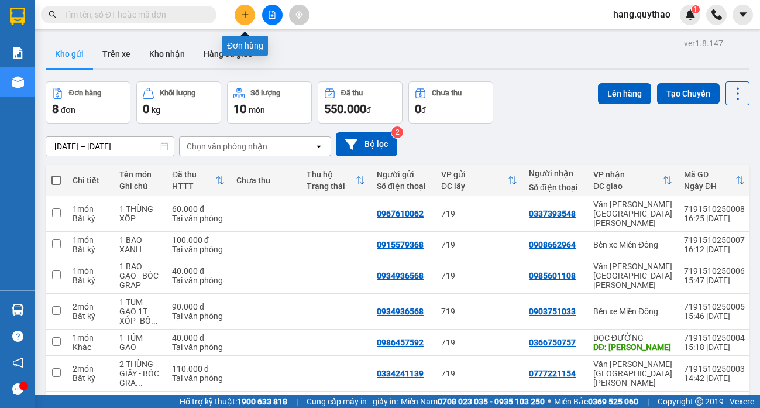
click at [245, 18] on icon "plus" at bounding box center [245, 15] width 8 height 8
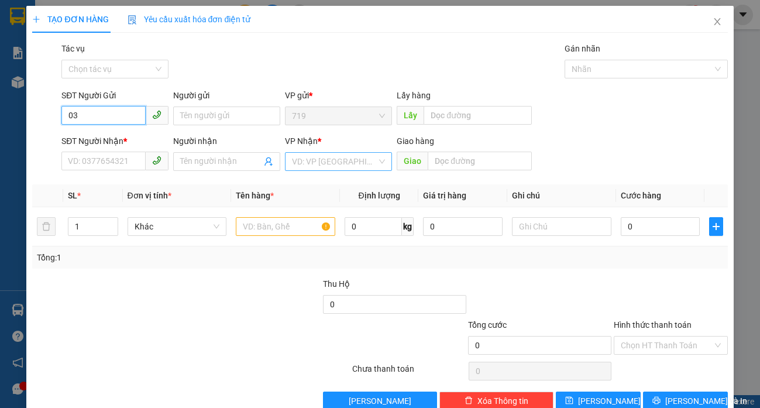
type input "0"
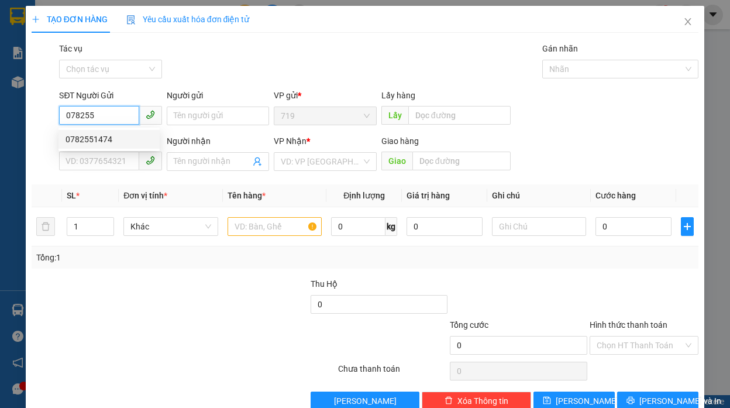
click at [91, 145] on div "0782551474" at bounding box center [109, 139] width 87 height 13
type input "0782551474"
type input "0912127262"
type input "N3 TRỊ AN"
type input "0782551474"
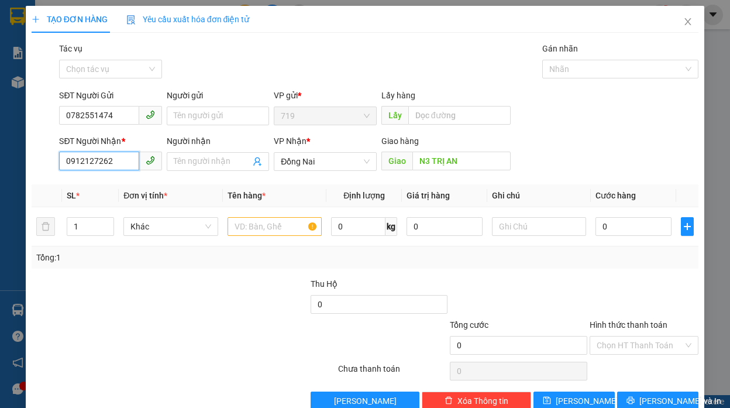
click at [118, 162] on input "0912127262" at bounding box center [99, 161] width 80 height 19
type input "0"
type input "0979820697"
click at [146, 184] on div "0979820697 - 0964464792" at bounding box center [116, 185] width 100 height 13
type input "0964464792"
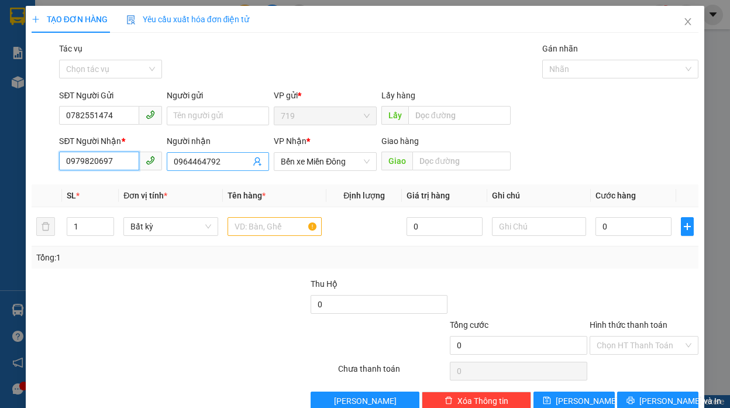
type input "0979820697"
click at [232, 163] on input "0964464792" at bounding box center [212, 161] width 77 height 13
type input "0"
click at [83, 224] on input "1" at bounding box center [90, 227] width 46 height 18
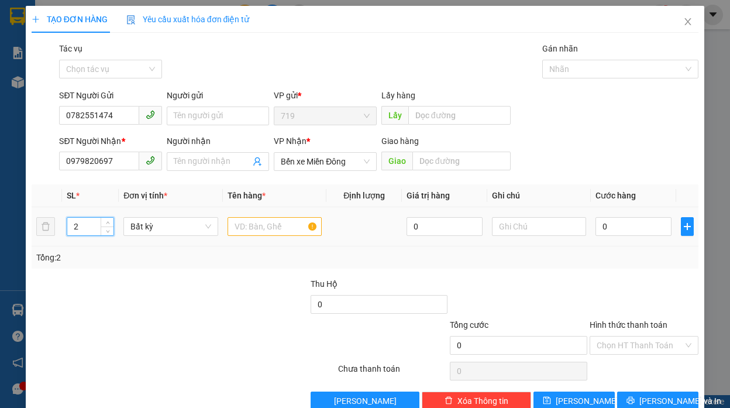
type input "2"
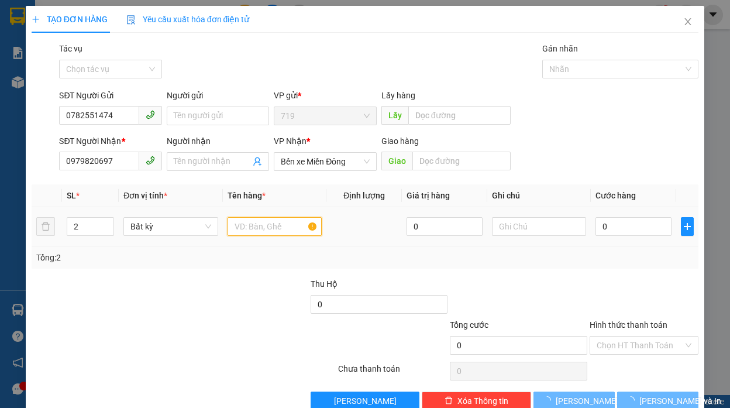
click at [273, 232] on input "text" at bounding box center [275, 226] width 95 height 19
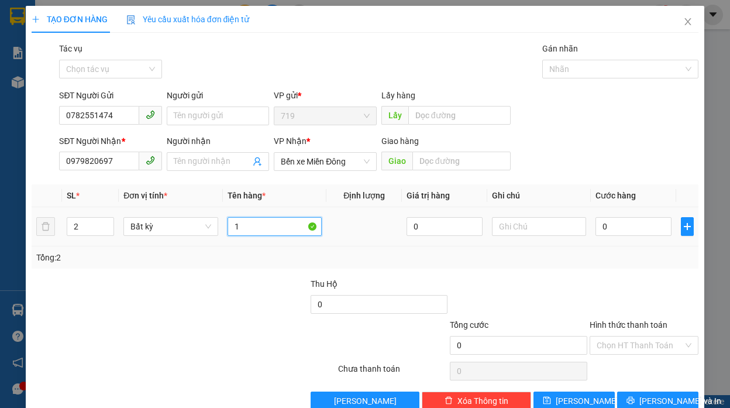
type input "1"
type input "1 THÙNG XÔP 1 BAO GẠO"
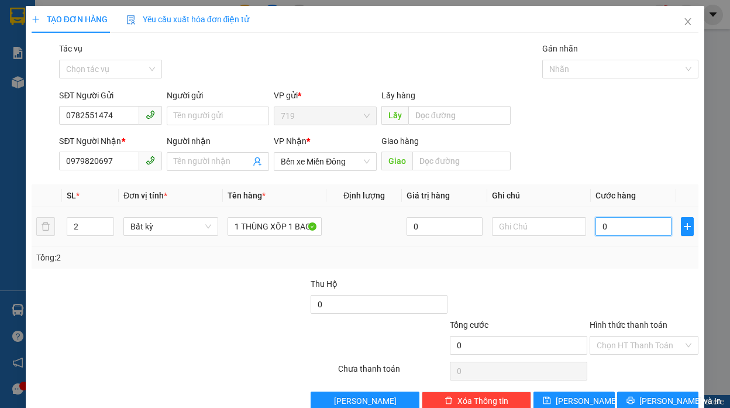
click at [623, 232] on input "0" at bounding box center [634, 226] width 76 height 19
type input "1"
type input "15"
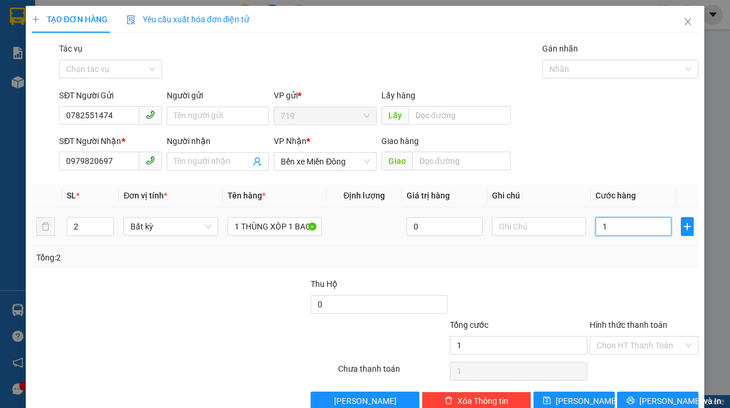
type input "15"
type input "150"
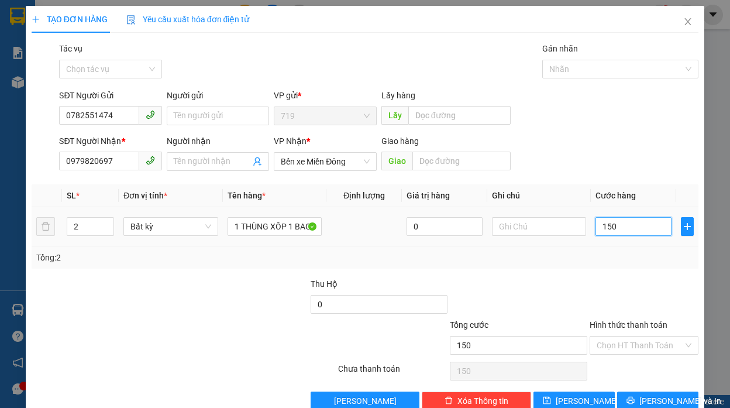
type input "1.500"
type input "15.000"
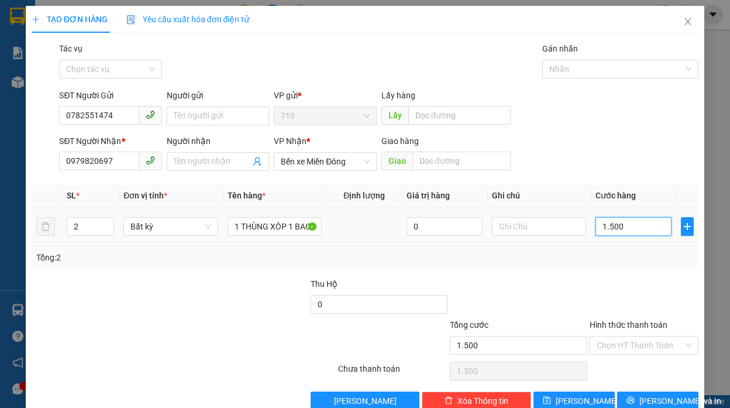
type input "15.000"
type input "150.000"
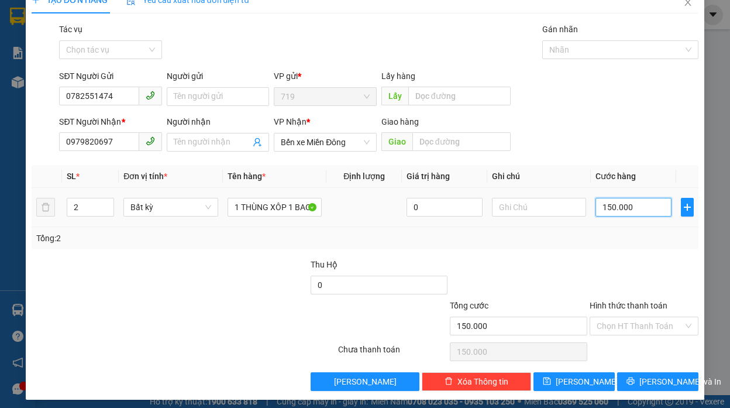
scroll to position [25, 0]
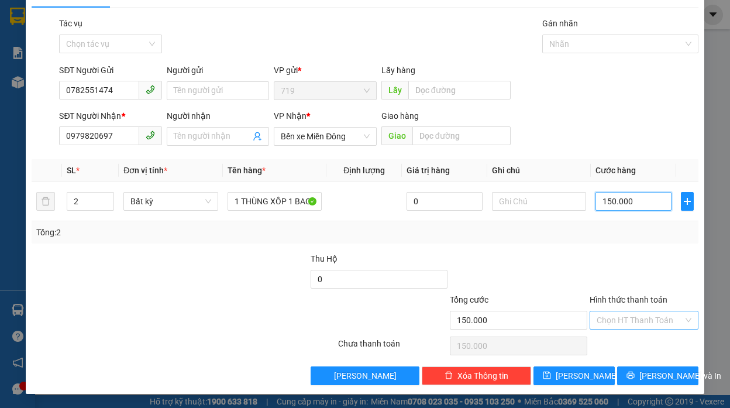
type input "150.000"
click at [609, 320] on input "Hình thức thanh toán" at bounding box center [640, 320] width 87 height 18
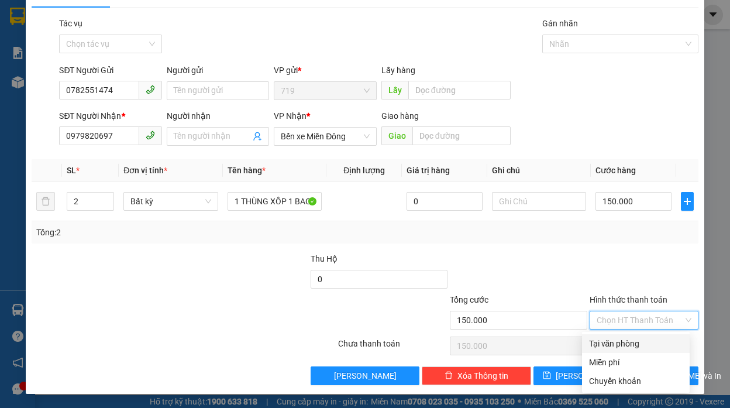
click at [610, 342] on div "Tại văn phòng" at bounding box center [636, 343] width 94 height 13
type input "0"
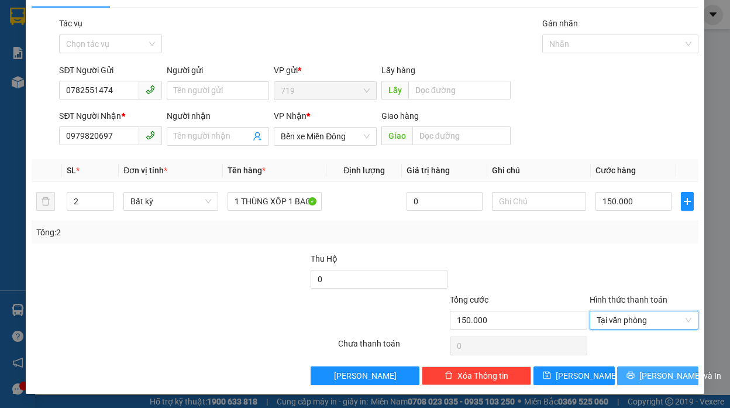
click at [668, 372] on span "[PERSON_NAME] và In" at bounding box center [681, 375] width 82 height 13
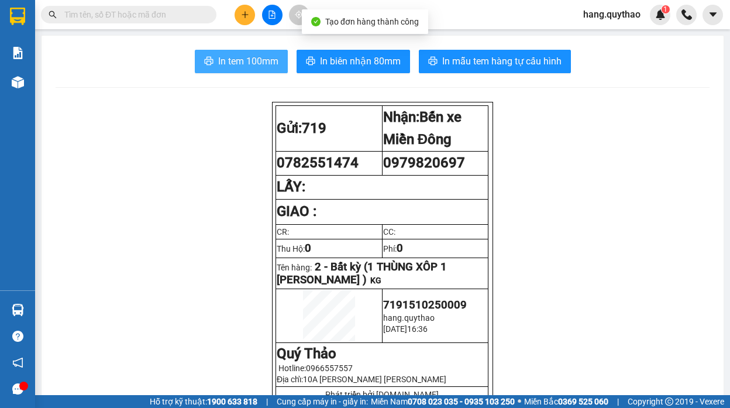
click at [232, 64] on span "In tem 100mm" at bounding box center [248, 61] width 60 height 15
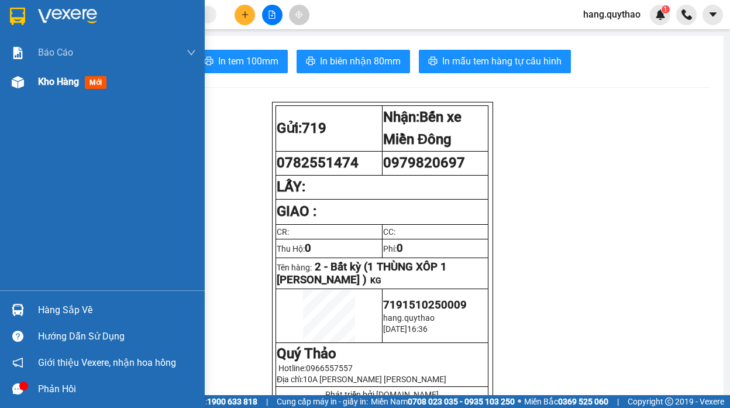
click at [75, 89] on div "Kho hàng mới" at bounding box center [74, 81] width 73 height 15
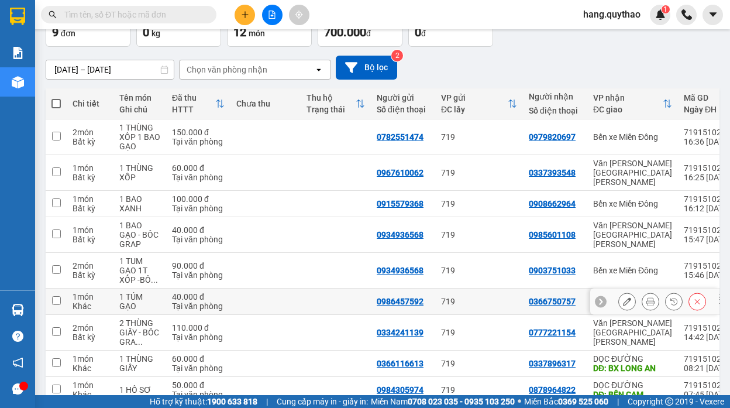
scroll to position [138, 0]
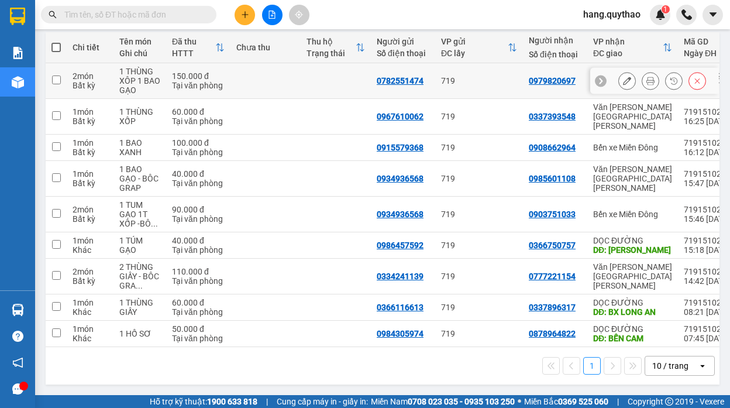
click at [562, 81] on td "0979820697" at bounding box center [555, 81] width 64 height 36
checkbox input "true"
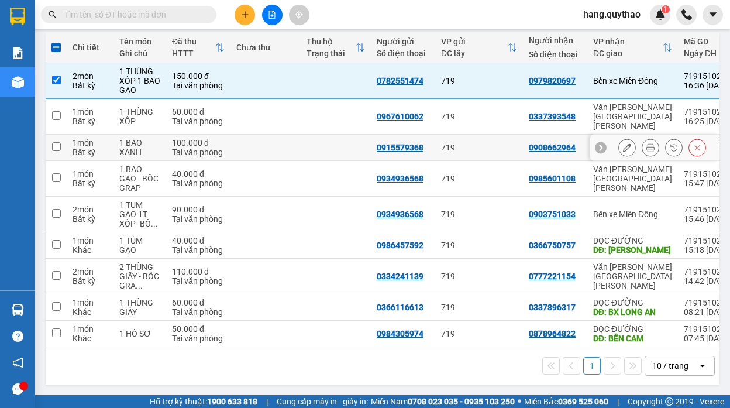
click at [536, 135] on td "0908662964" at bounding box center [555, 148] width 64 height 26
checkbox input "true"
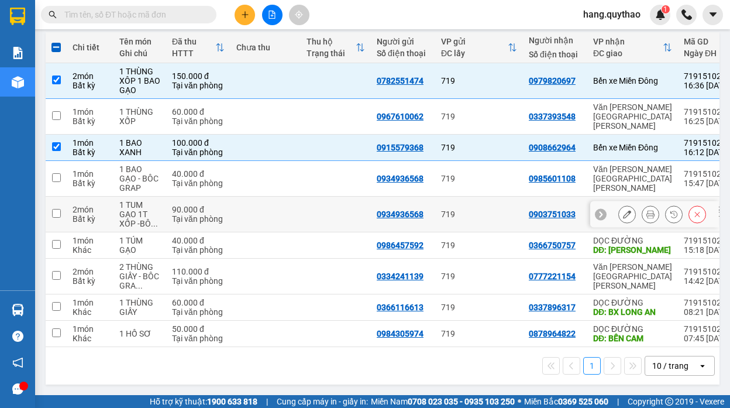
click at [562, 210] on div "0903751033" at bounding box center [552, 214] width 47 height 9
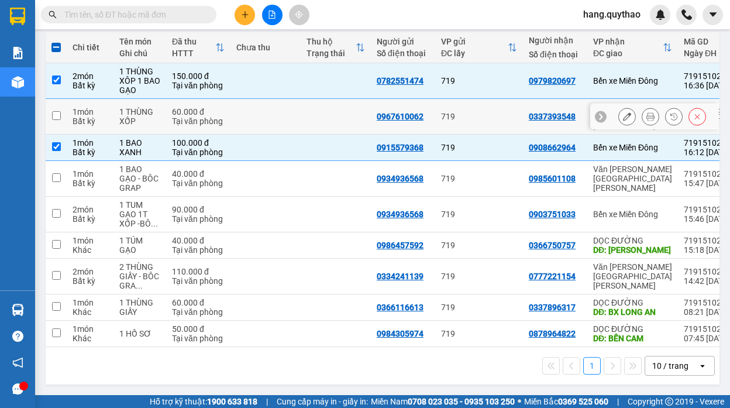
click at [624, 108] on button at bounding box center [627, 117] width 16 height 20
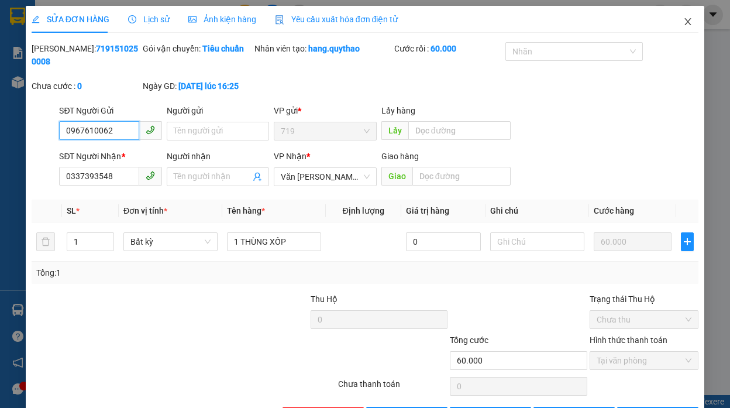
type input "0967610062"
type input "0337393548"
type input "60.000"
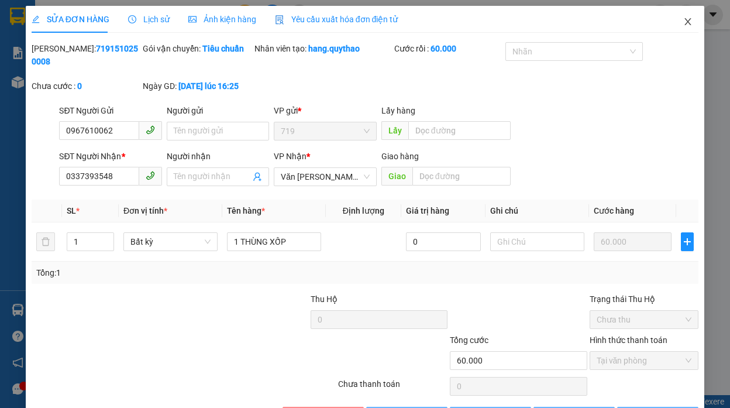
click at [685, 20] on icon "close" at bounding box center [688, 21] width 6 height 7
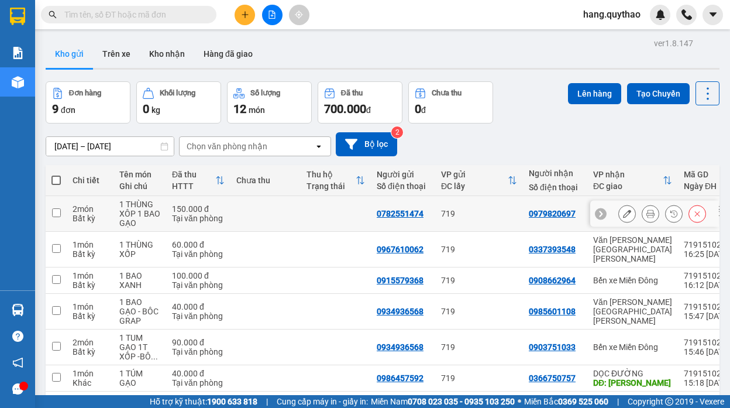
click at [517, 217] on div "719" at bounding box center [479, 213] width 76 height 9
checkbox input "true"
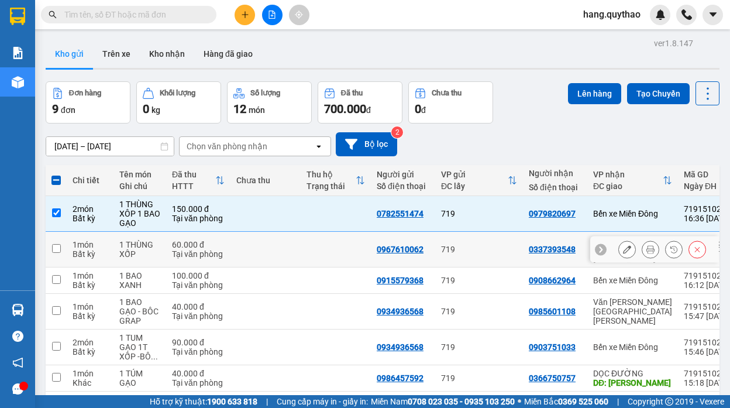
click at [516, 245] on div "719" at bounding box center [479, 249] width 76 height 9
checkbox input "true"
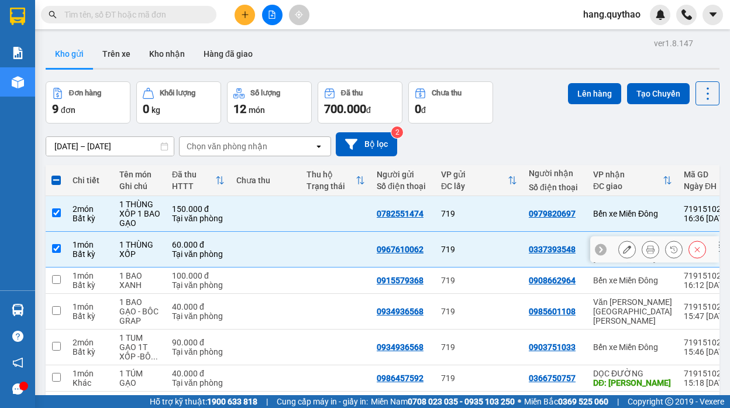
scroll to position [59, 0]
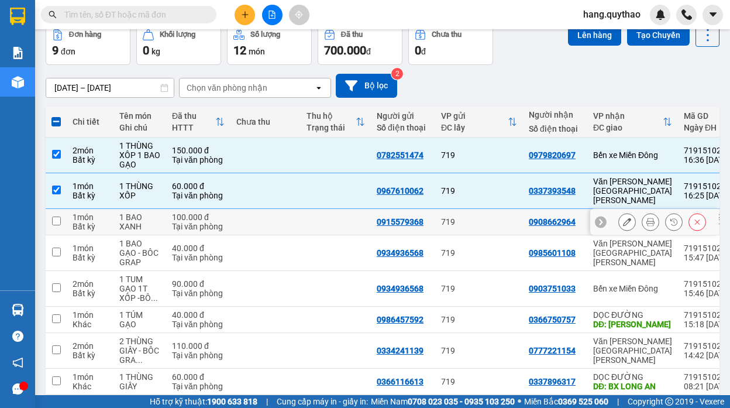
click at [505, 219] on td "719" at bounding box center [479, 222] width 88 height 26
checkbox input "true"
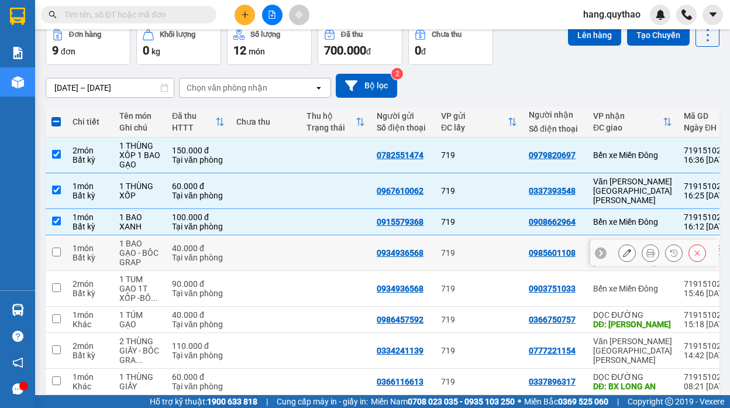
click at [523, 249] on td "719" at bounding box center [479, 253] width 88 height 36
checkbox input "true"
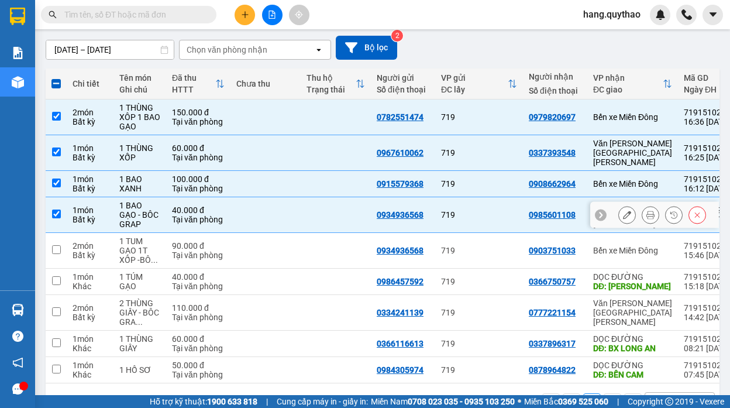
scroll to position [117, 0]
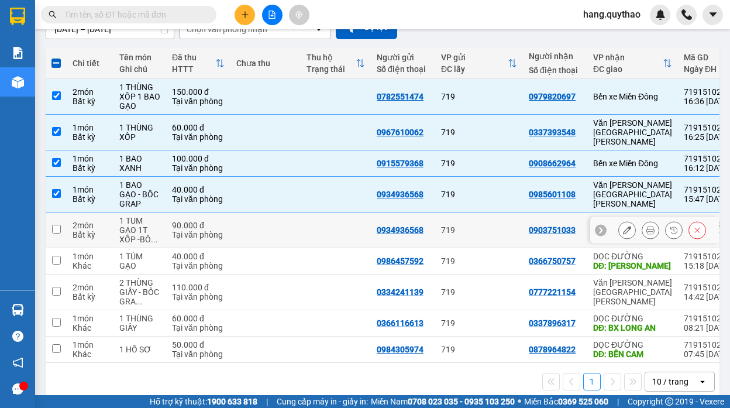
click at [506, 225] on div "719" at bounding box center [479, 229] width 76 height 9
checkbox input "true"
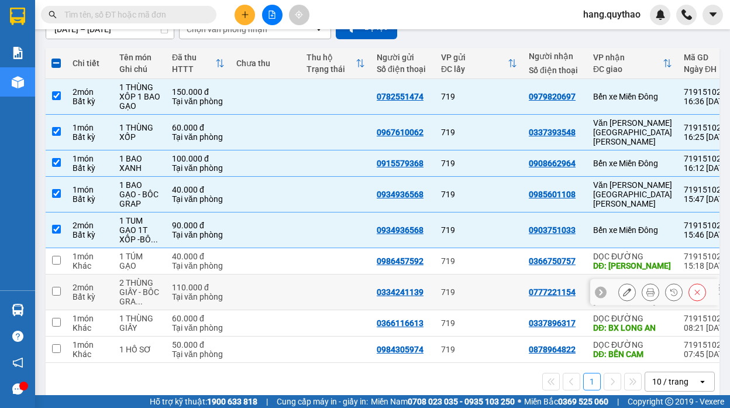
click at [536, 290] on div "0777221154" at bounding box center [552, 291] width 47 height 9
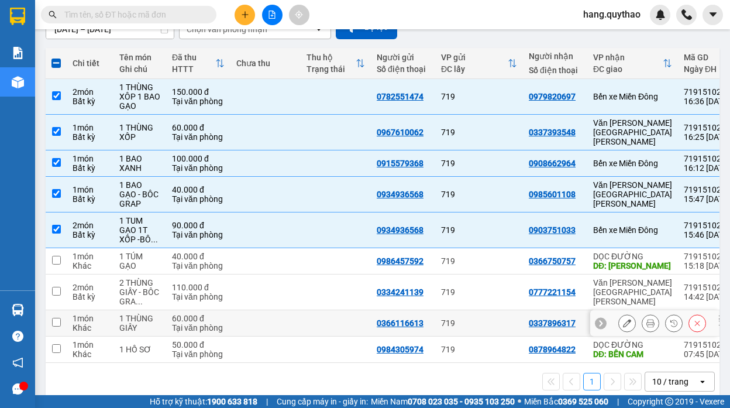
click at [542, 331] on td "0337896317" at bounding box center [555, 323] width 64 height 26
checkbox input "true"
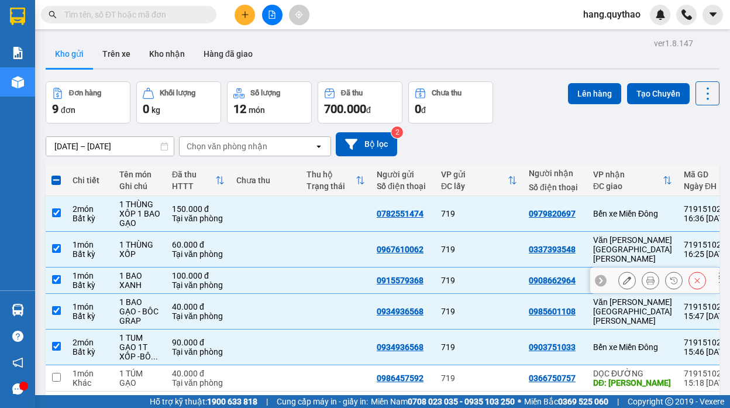
scroll to position [138, 0]
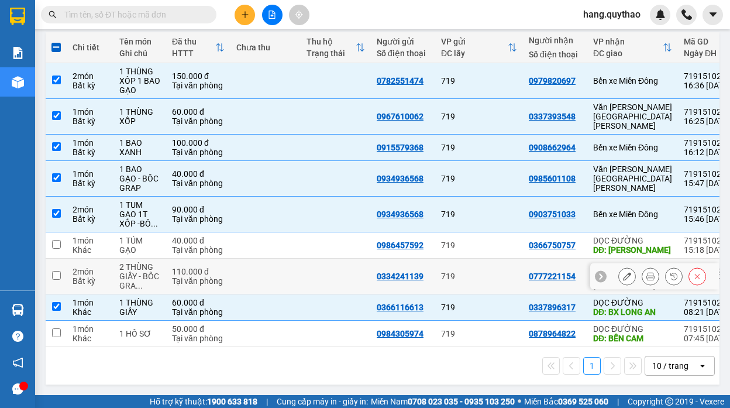
click at [432, 278] on td "0334241139" at bounding box center [403, 277] width 64 height 36
checkbox input "true"
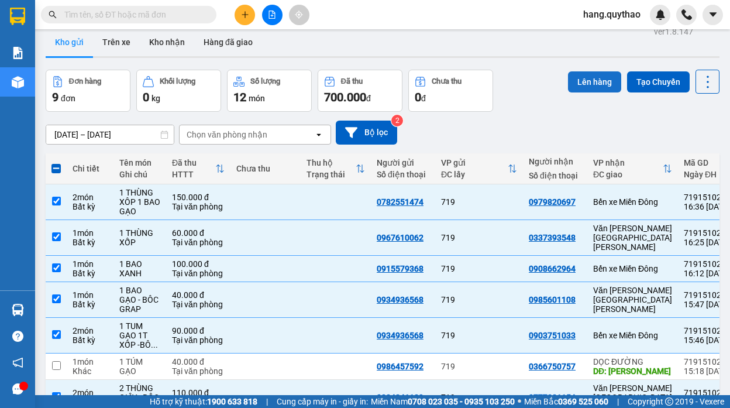
scroll to position [0, 0]
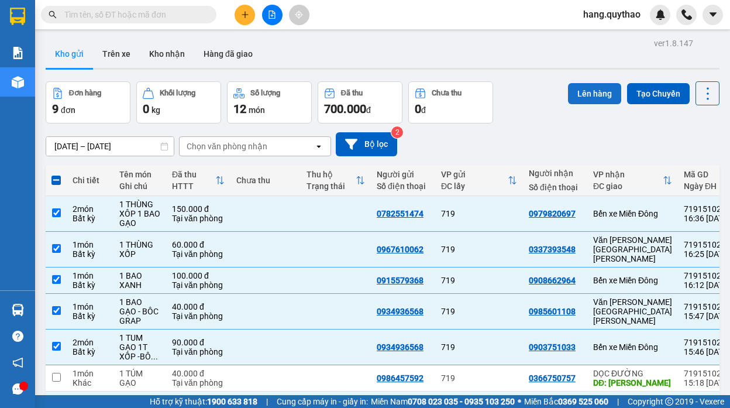
click at [584, 95] on button "Lên hàng" at bounding box center [594, 93] width 53 height 21
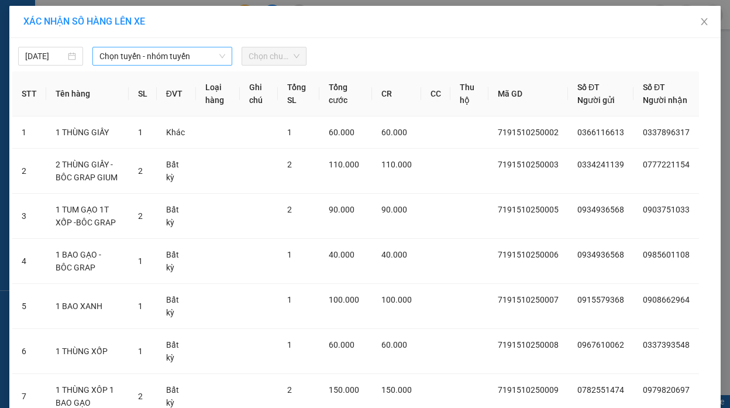
click at [184, 59] on span "Chọn tuyến - nhóm tuyến" at bounding box center [163, 56] width 126 height 18
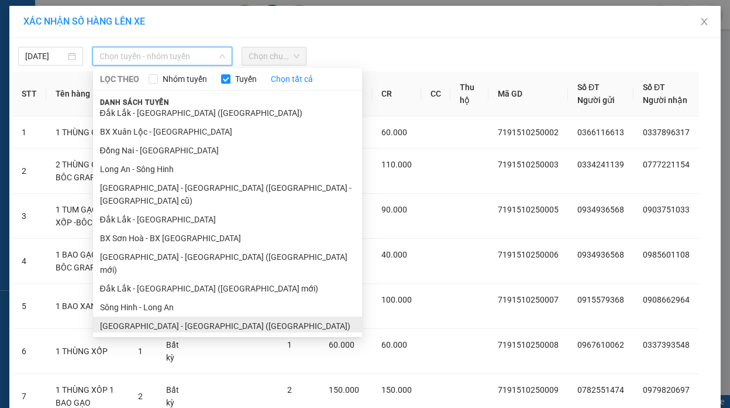
scroll to position [76, 0]
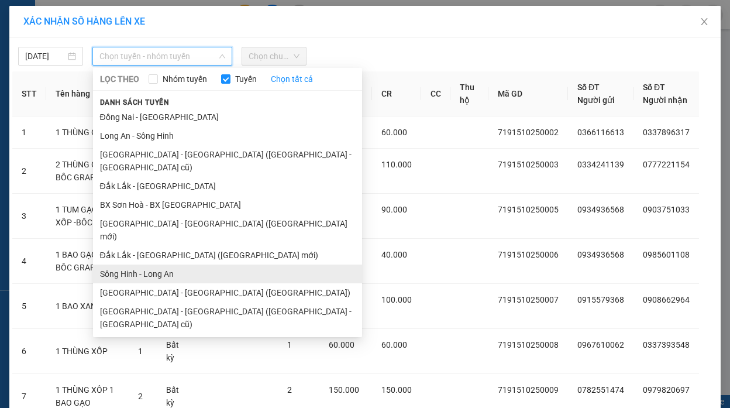
click at [153, 265] on li "Sông Hinh - Long An" at bounding box center [227, 274] width 269 height 19
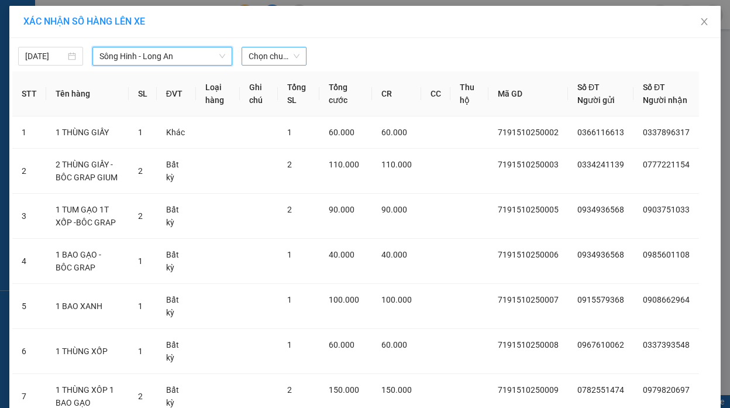
click at [281, 64] on span "Chọn chuyến" at bounding box center [274, 56] width 51 height 18
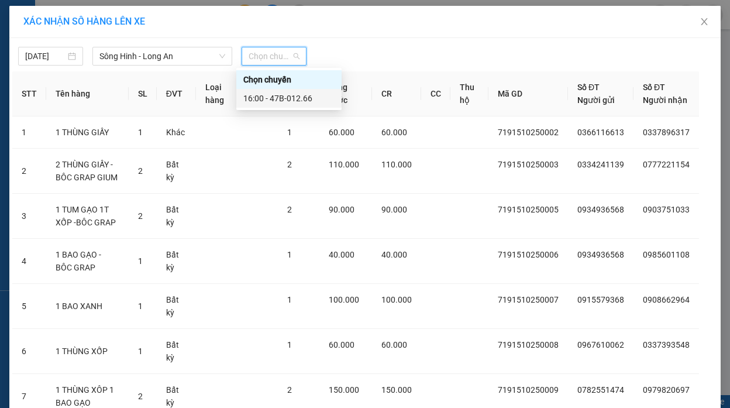
click at [293, 104] on div "16:00 - 47B-012.66" at bounding box center [288, 98] width 91 height 13
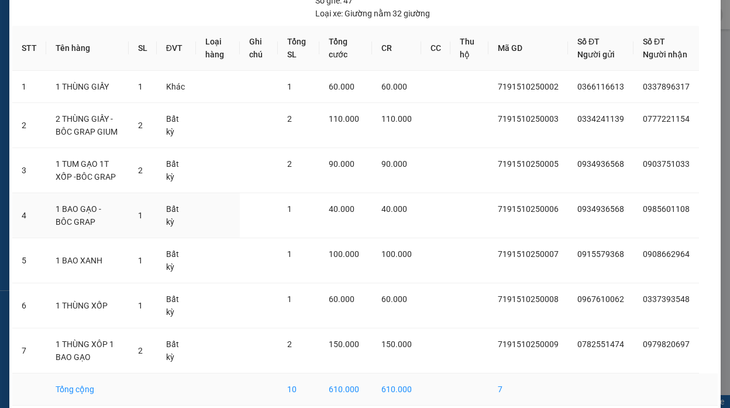
scroll to position [153, 0]
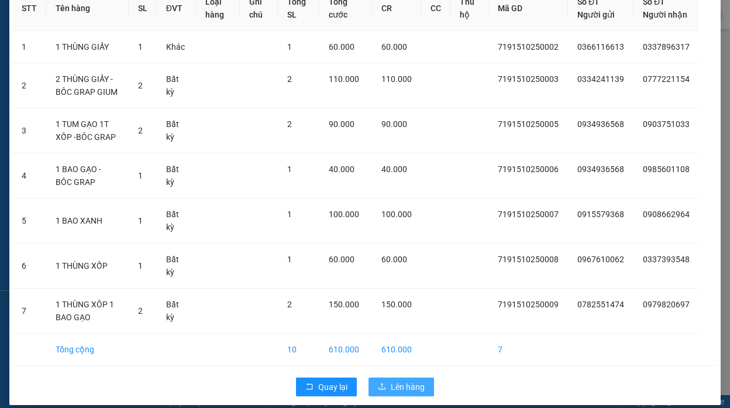
click at [416, 380] on span "Lên hàng" at bounding box center [408, 386] width 34 height 13
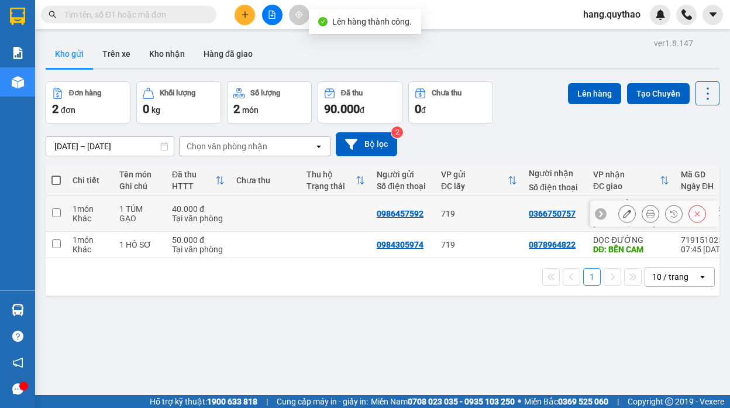
click at [57, 212] on input "checkbox" at bounding box center [56, 212] width 9 height 9
checkbox input "true"
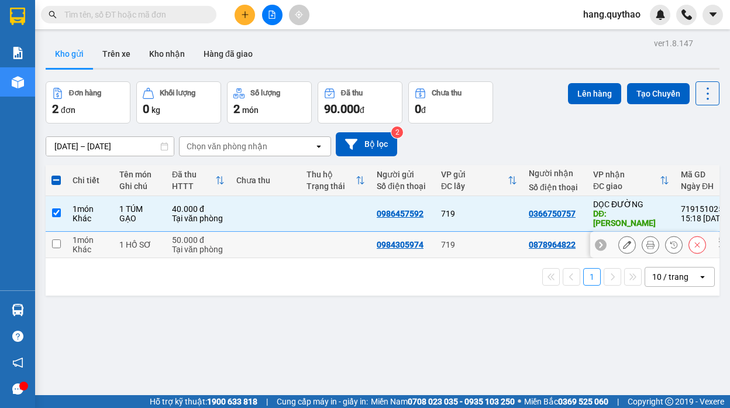
click at [320, 256] on td at bounding box center [336, 245] width 70 height 26
checkbox input "true"
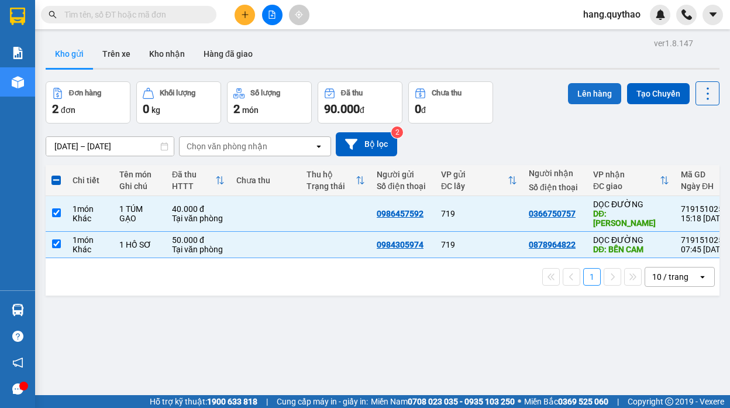
click at [588, 84] on button "Lên hàng" at bounding box center [594, 93] width 53 height 21
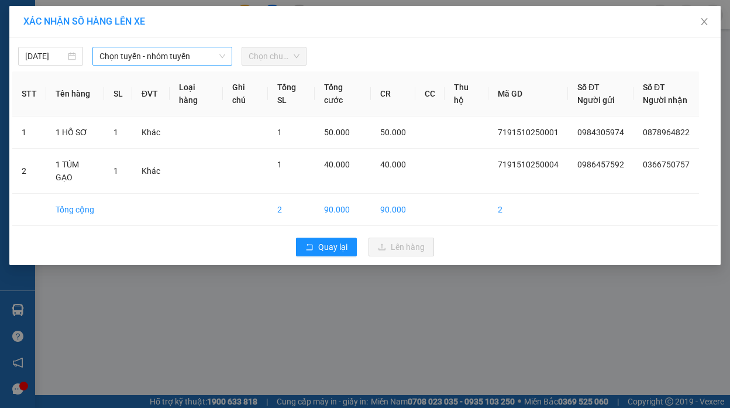
click at [188, 63] on span "Chọn tuyến - nhóm tuyến" at bounding box center [163, 56] width 126 height 18
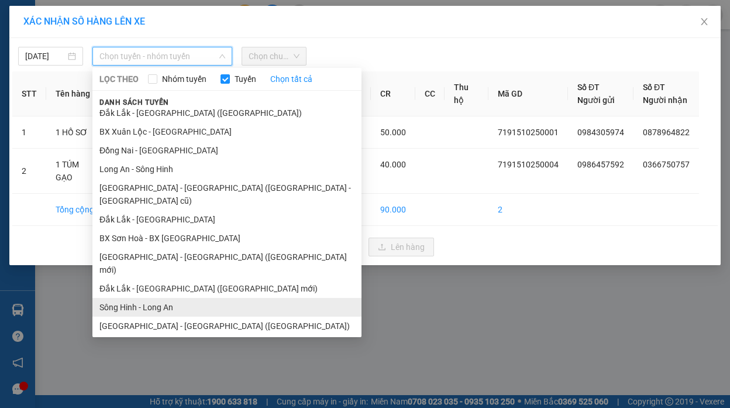
scroll to position [76, 0]
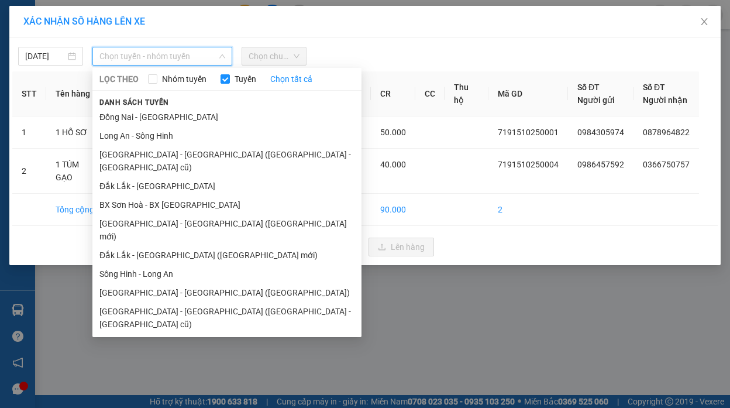
click at [153, 352] on li "Đắk Lắk - [GEOGRAPHIC_DATA]" at bounding box center [226, 361] width 269 height 19
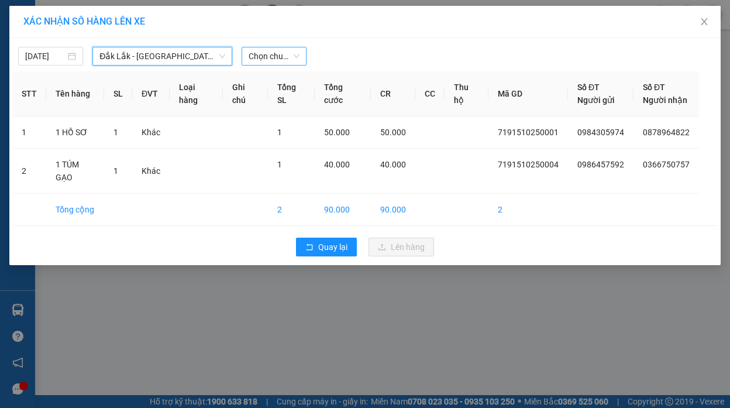
click at [288, 62] on span "Chọn chuyến" at bounding box center [274, 56] width 51 height 18
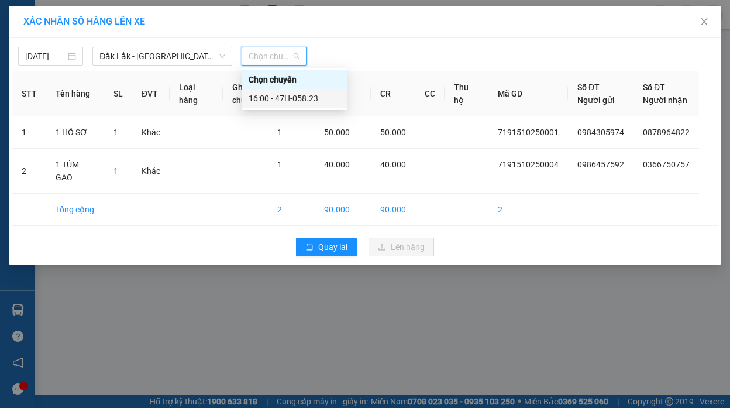
click at [304, 100] on div "16:00 - 47H-058.23" at bounding box center [294, 98] width 91 height 13
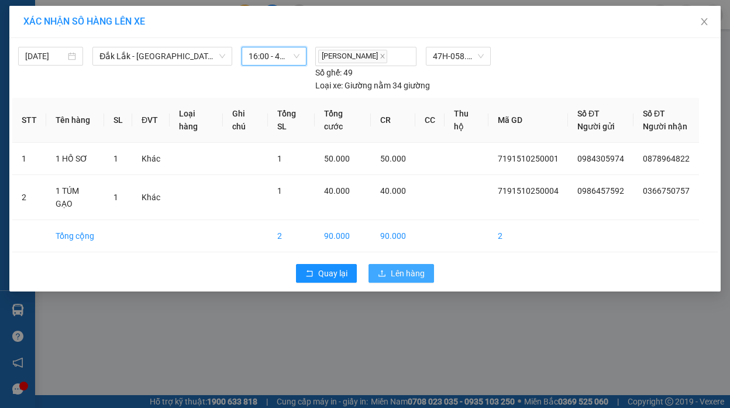
click at [396, 267] on span "Lên hàng" at bounding box center [408, 273] width 34 height 13
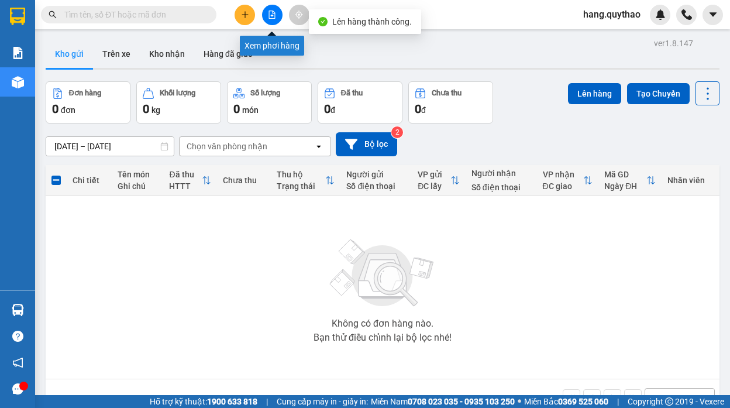
click at [276, 18] on icon "file-add" at bounding box center [272, 15] width 8 height 8
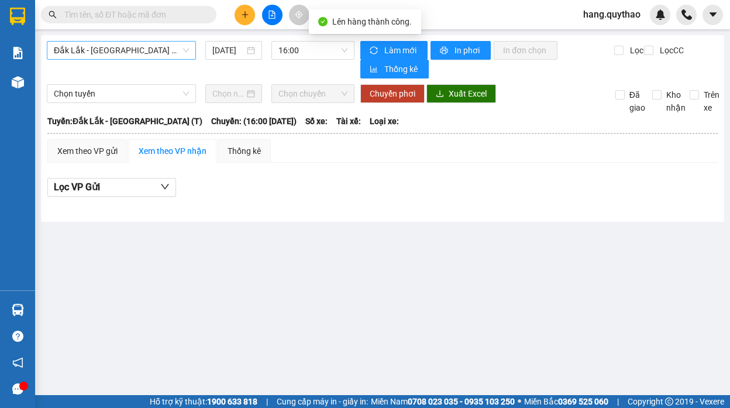
click at [154, 48] on span "Đắk Lắk - [GEOGRAPHIC_DATA] (T)" at bounding box center [121, 51] width 135 height 18
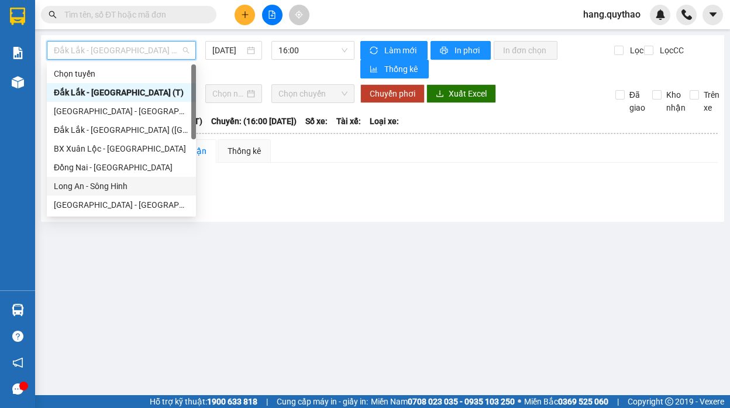
scroll to position [169, 0]
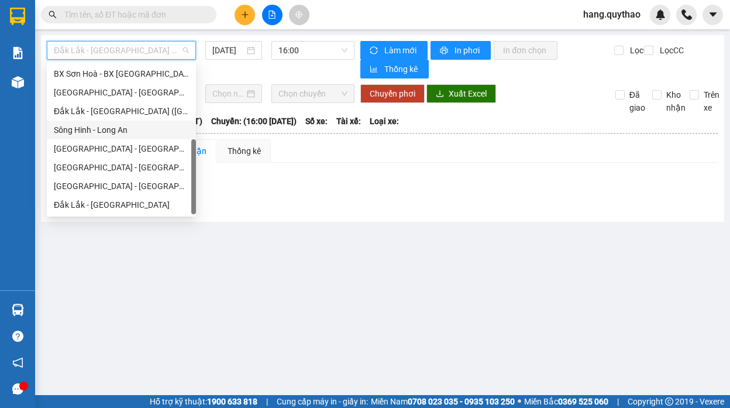
click at [118, 132] on div "Sông Hinh - Long An" at bounding box center [121, 129] width 135 height 13
type input "[DATE]"
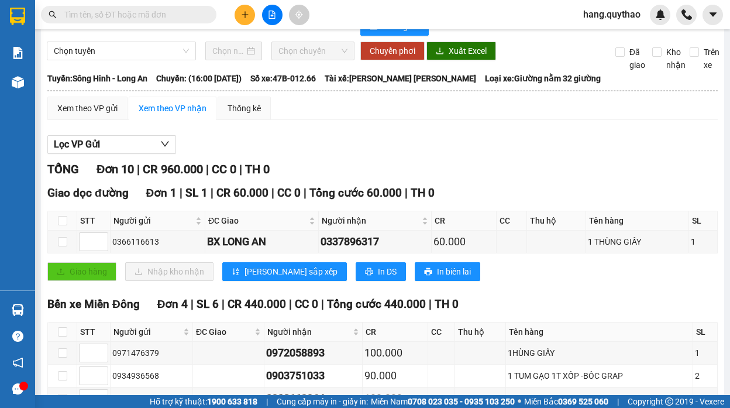
scroll to position [59, 0]
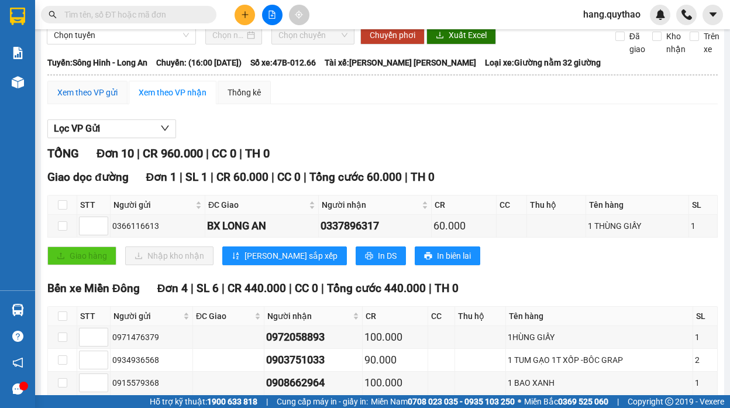
click at [98, 95] on div "Xem theo VP gửi" at bounding box center [87, 92] width 60 height 13
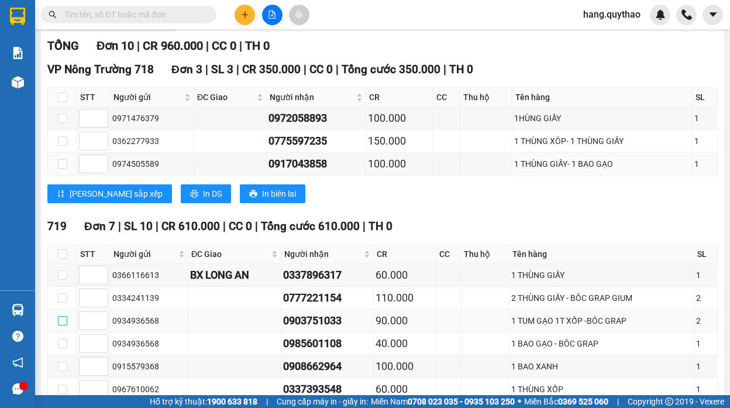
scroll to position [255, 0]
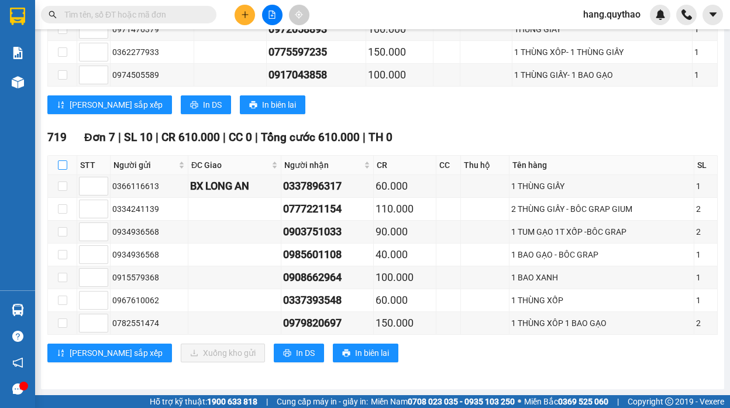
click at [60, 166] on input "checkbox" at bounding box center [62, 164] width 9 height 9
checkbox input "true"
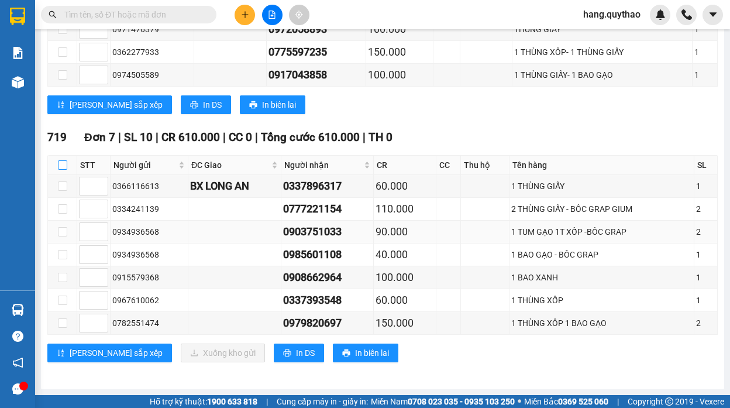
checkbox input "true"
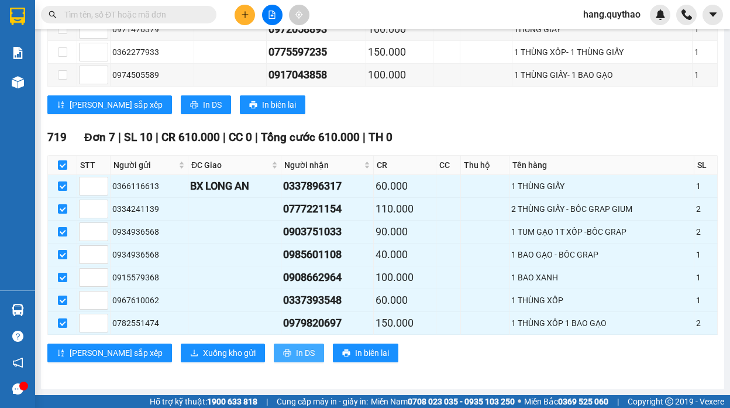
click at [296, 349] on span "In DS" at bounding box center [305, 352] width 19 height 13
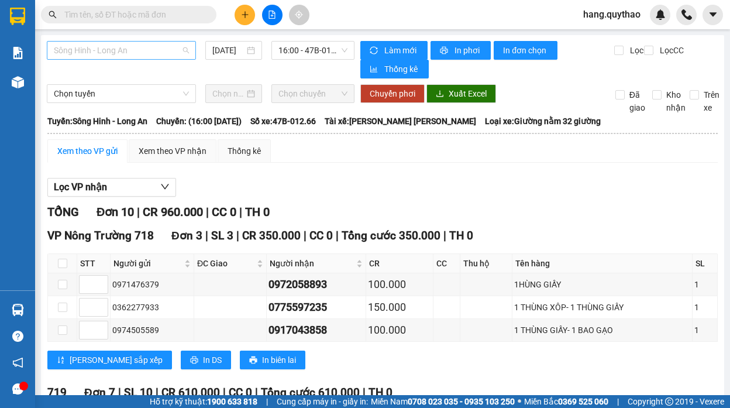
click at [133, 56] on span "Sông Hinh - Long An" at bounding box center [121, 51] width 135 height 18
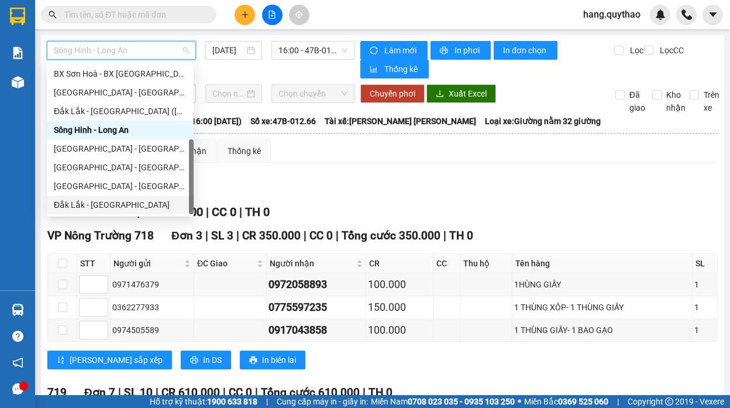
click at [110, 205] on div "Đắk Lắk - [GEOGRAPHIC_DATA]" at bounding box center [120, 204] width 133 height 13
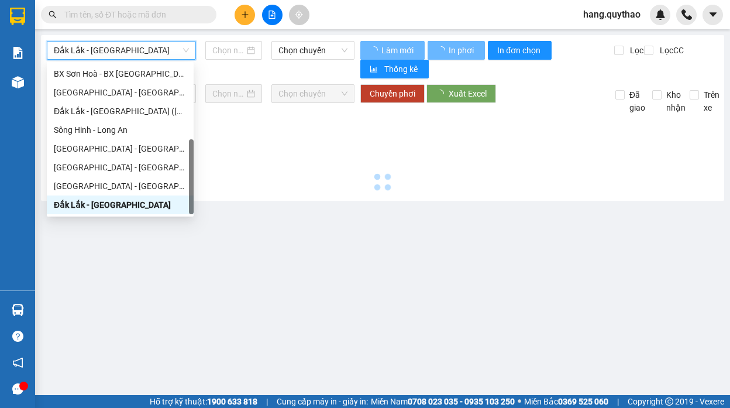
type input "[DATE]"
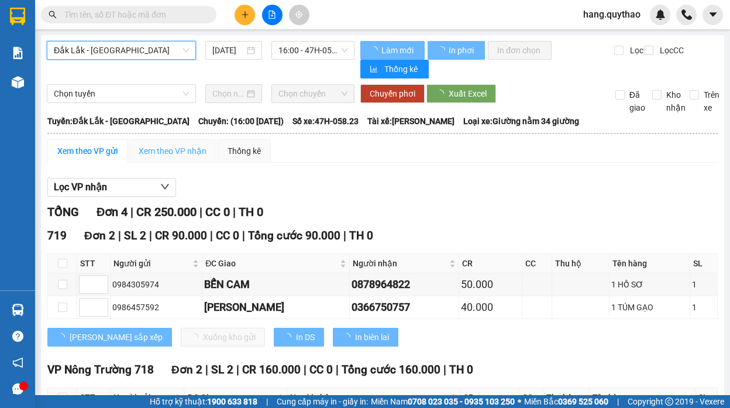
click at [157, 52] on span "Đắk Lắk - [GEOGRAPHIC_DATA]" at bounding box center [121, 51] width 135 height 18
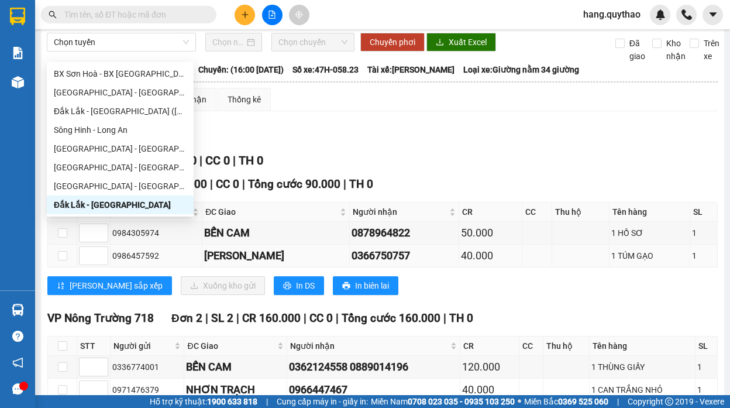
scroll to position [117, 0]
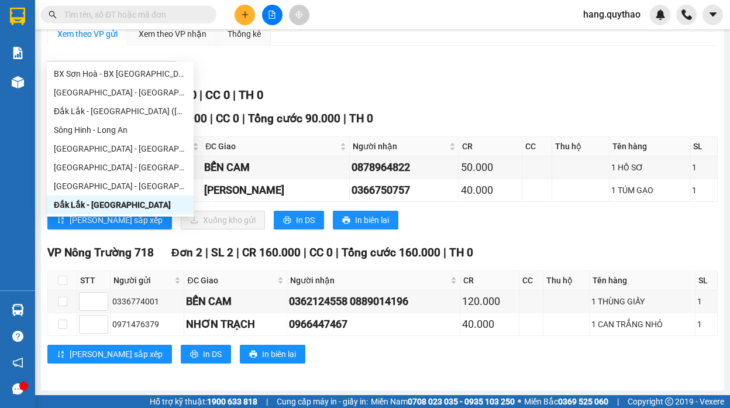
click at [338, 72] on div "Lọc VP nhận" at bounding box center [382, 70] width 671 height 19
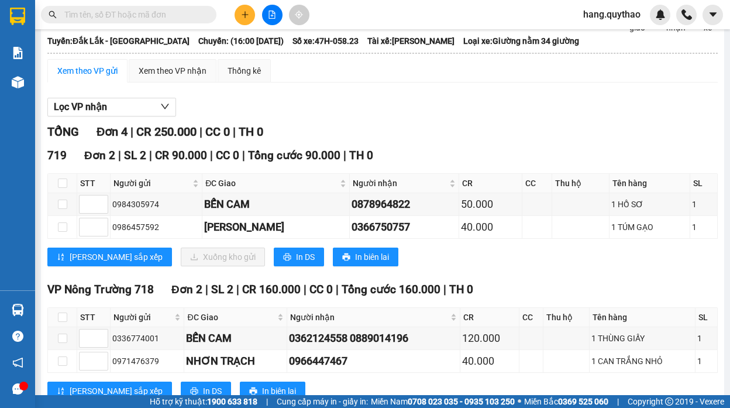
scroll to position [60, 0]
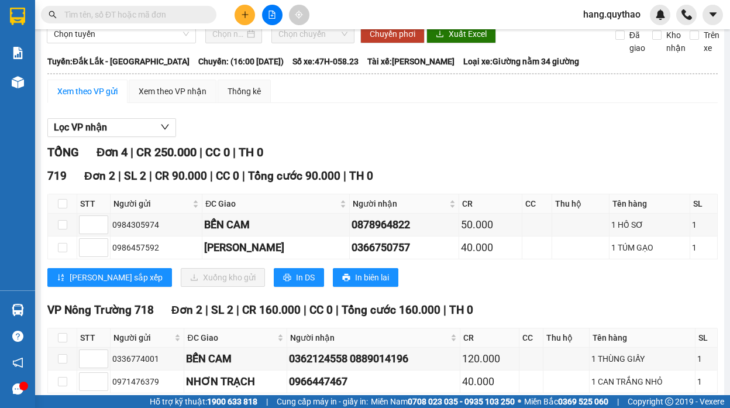
click at [60, 195] on th at bounding box center [62, 203] width 29 height 19
drag, startPoint x: 65, startPoint y: 205, endPoint x: 83, endPoint y: 227, distance: 27.8
click at [65, 206] on input "checkbox" at bounding box center [62, 203] width 9 height 9
checkbox input "true"
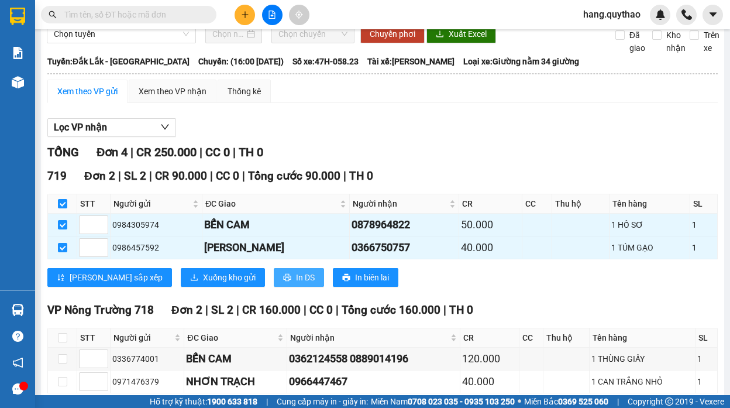
click at [274, 277] on button "In DS" at bounding box center [299, 277] width 50 height 19
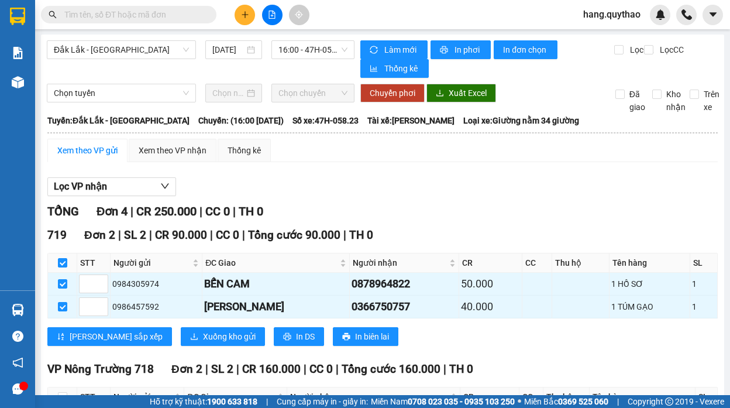
scroll to position [0, 0]
